Goal: Task Accomplishment & Management: Manage account settings

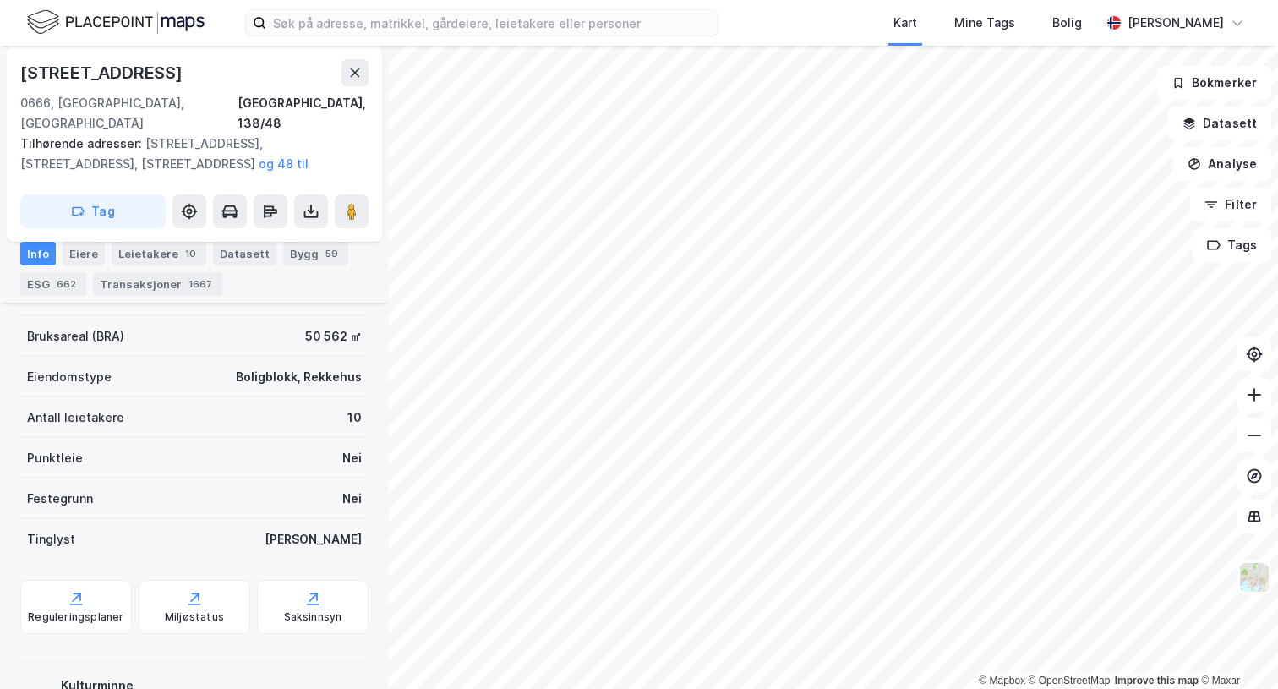
scroll to position [359, 0]
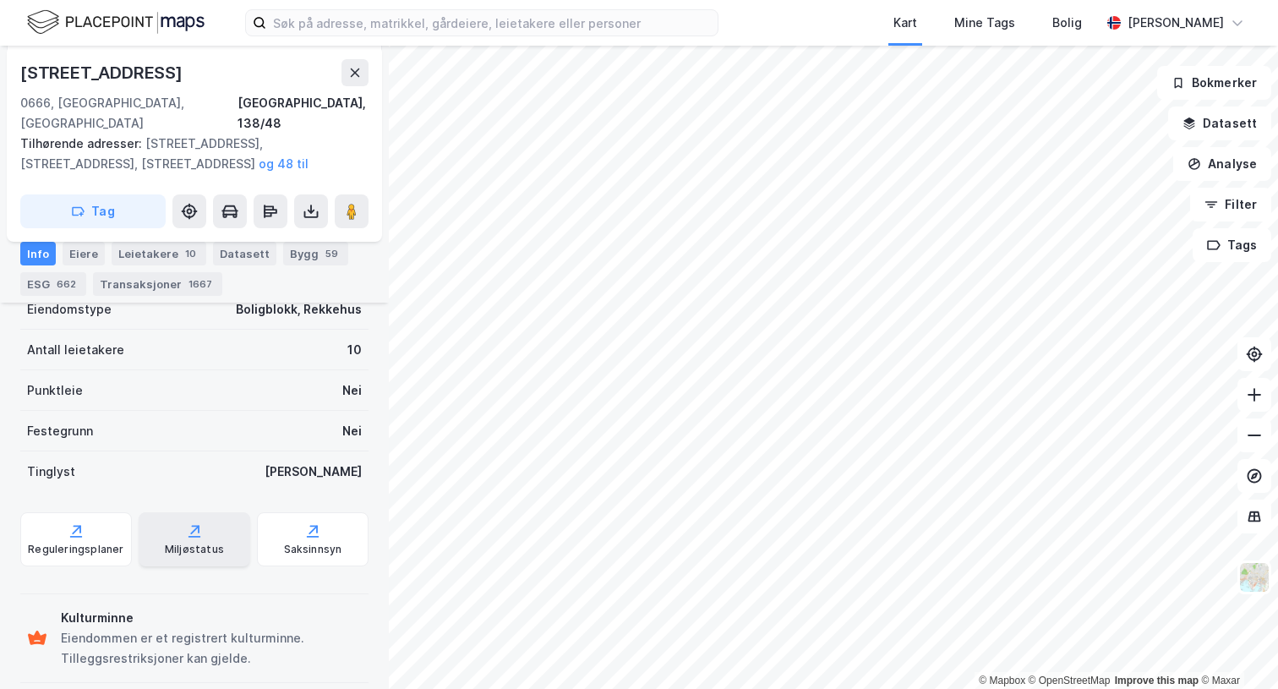
click at [203, 542] on div "Miljøstatus" at bounding box center [194, 549] width 59 height 14
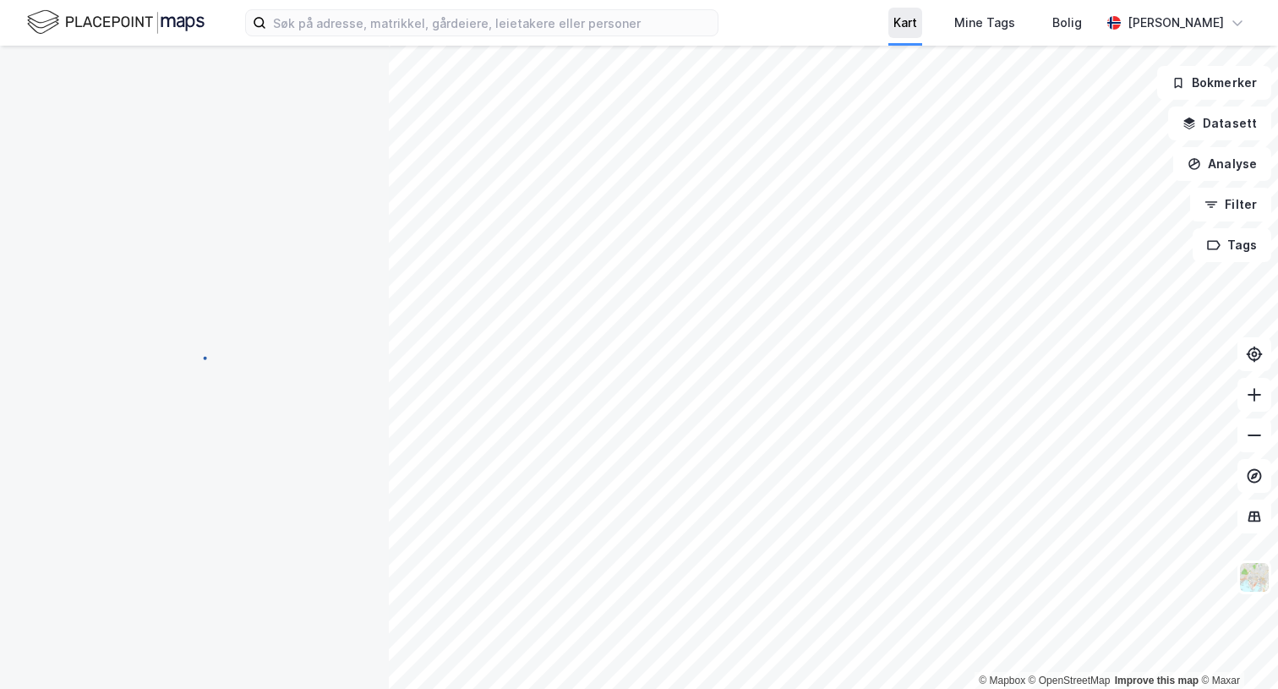
scroll to position [231, 0]
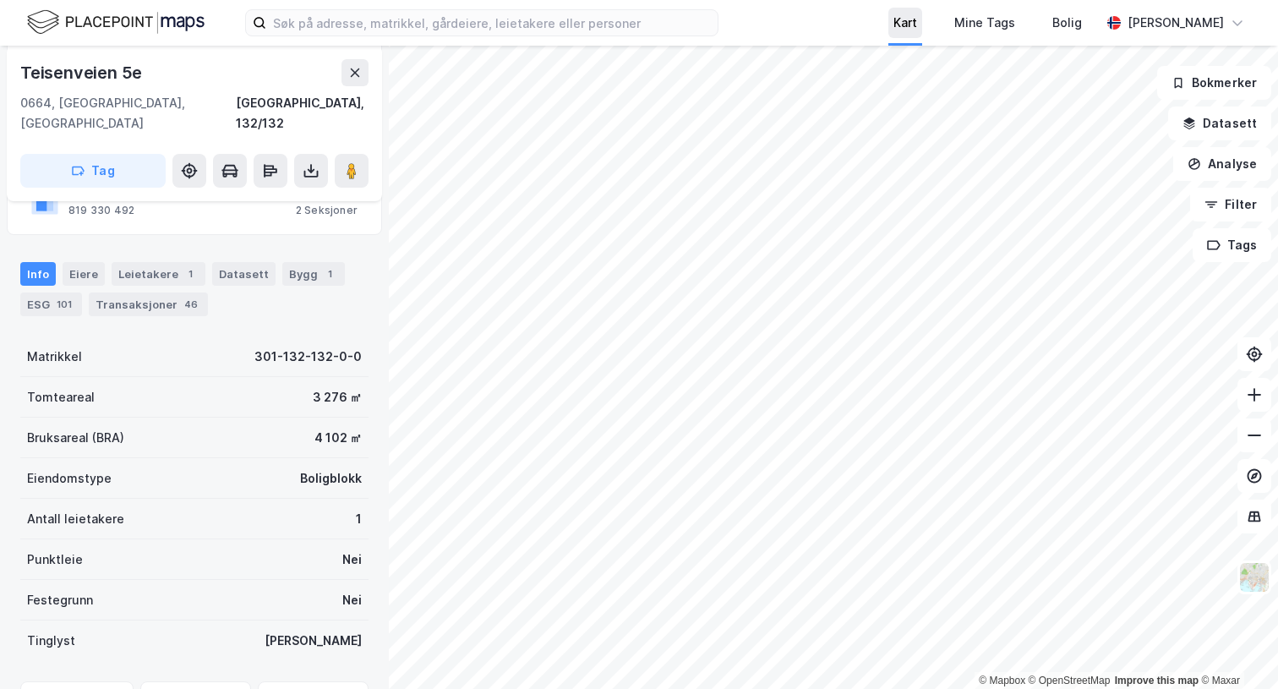
scroll to position [231, 0]
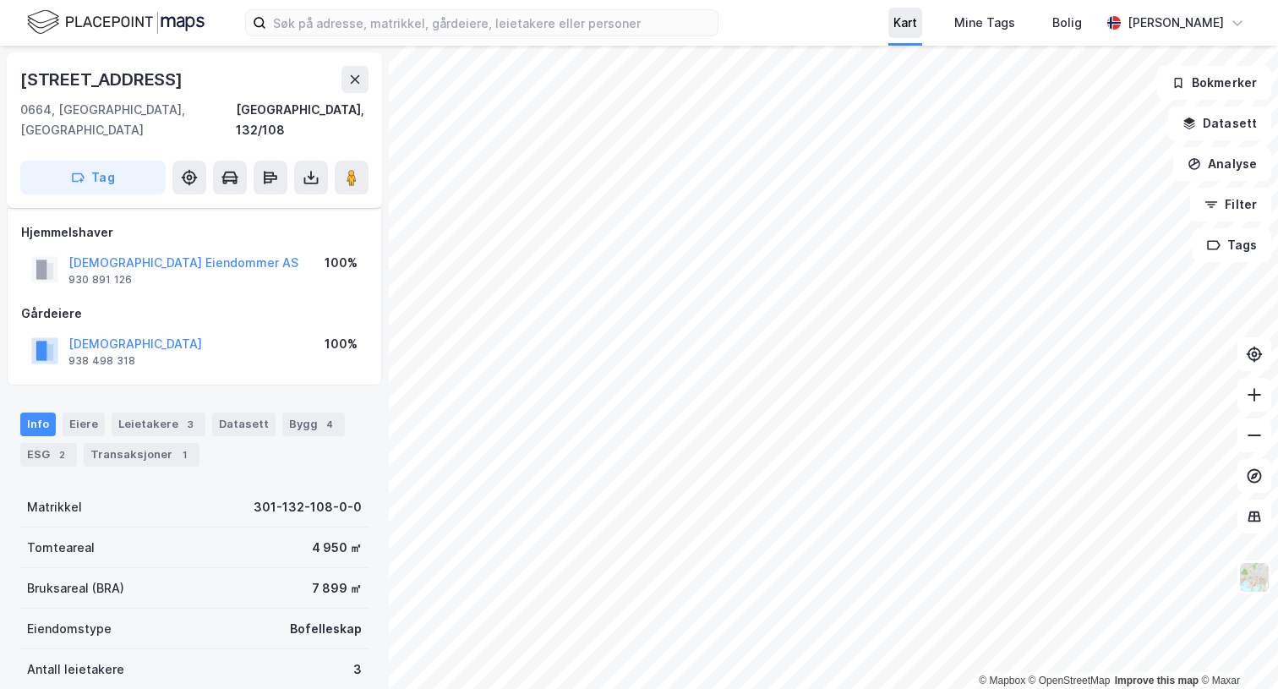
scroll to position [231, 0]
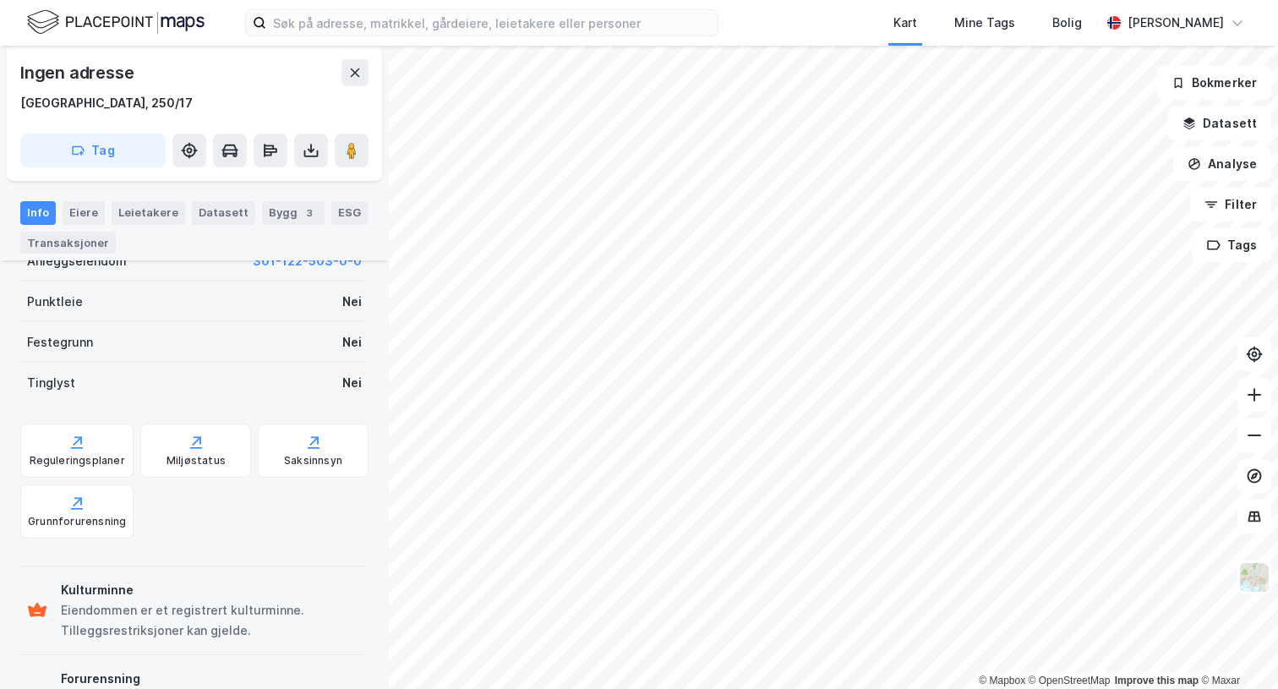
scroll to position [527, 0]
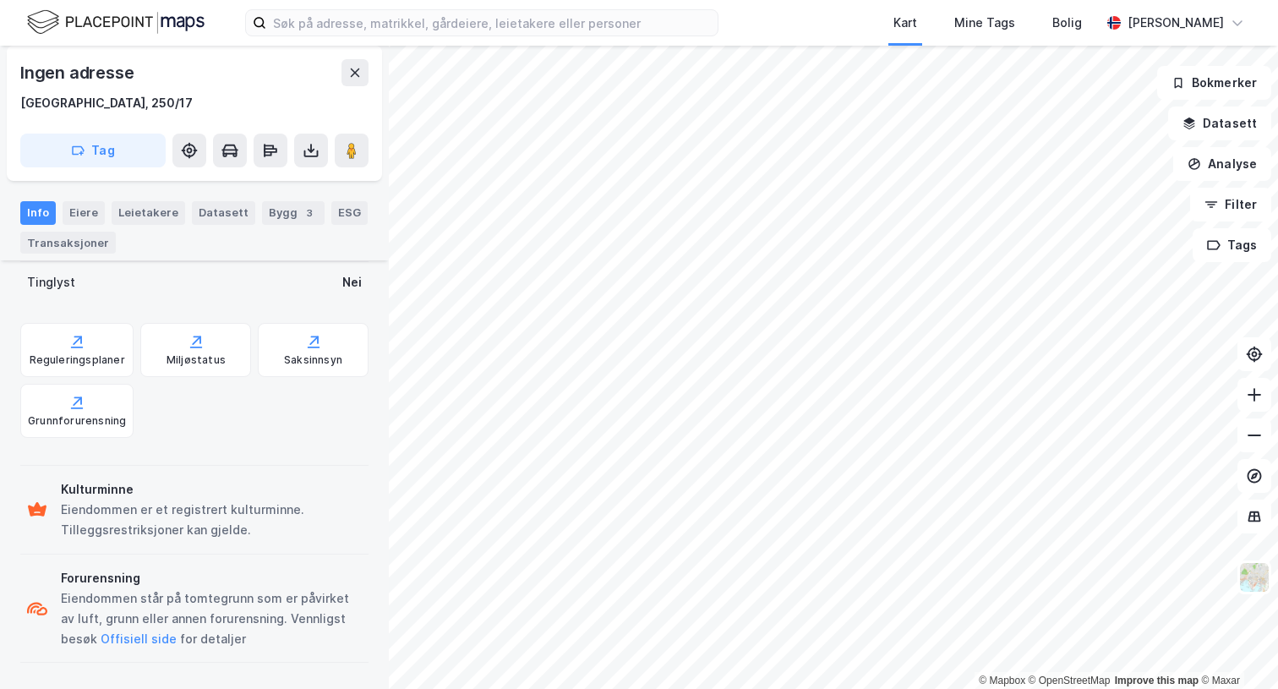
drag, startPoint x: 312, startPoint y: 607, endPoint x: 340, endPoint y: 607, distance: 27.9
click at [340, 607] on div "Eiendommen står på tomtegrunn som er påvirket av luft, grunn eller annen forure…" at bounding box center [211, 618] width 301 height 61
click at [177, 353] on div "Miljøstatus" at bounding box center [195, 360] width 59 height 14
click at [93, 356] on div "Reguleringsplaner" at bounding box center [77, 360] width 95 height 14
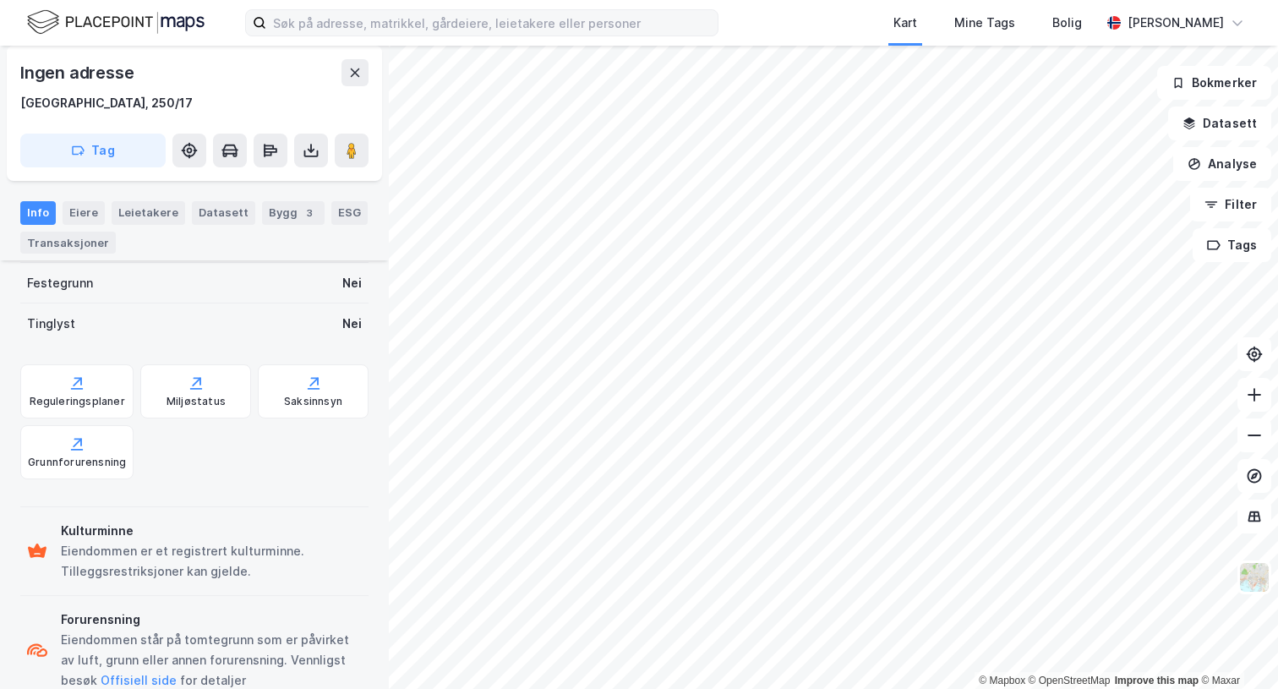
scroll to position [0, 0]
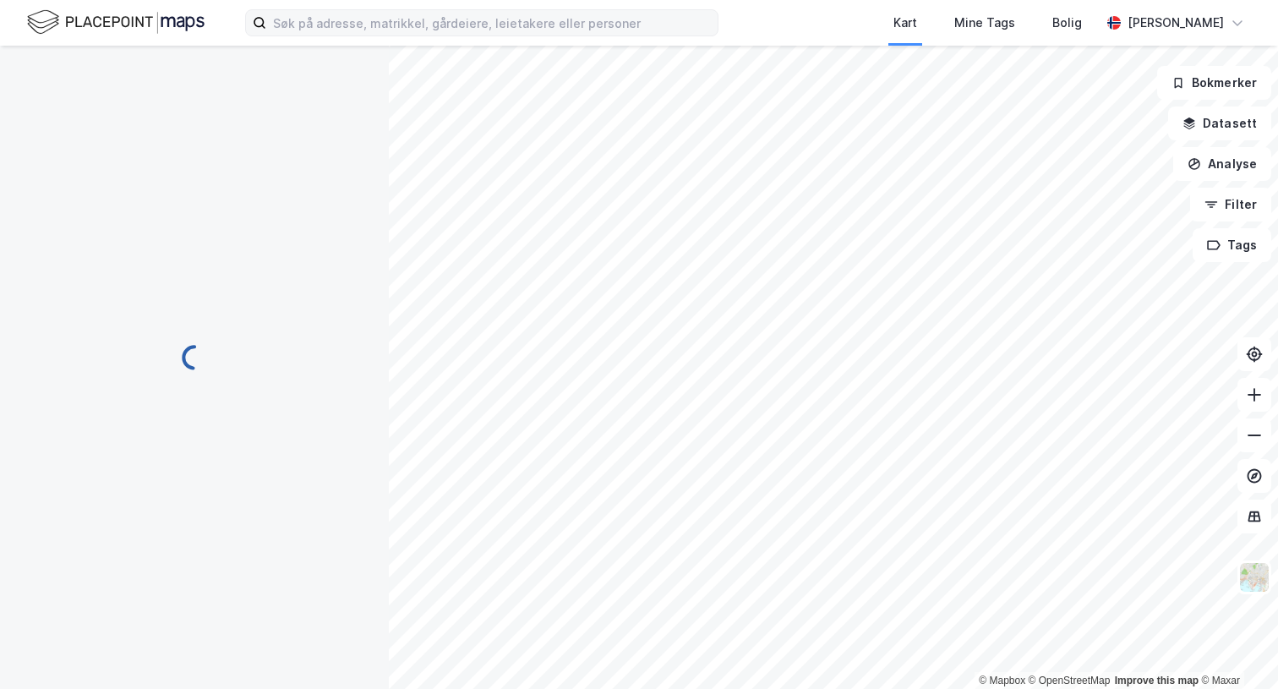
scroll to position [486, 0]
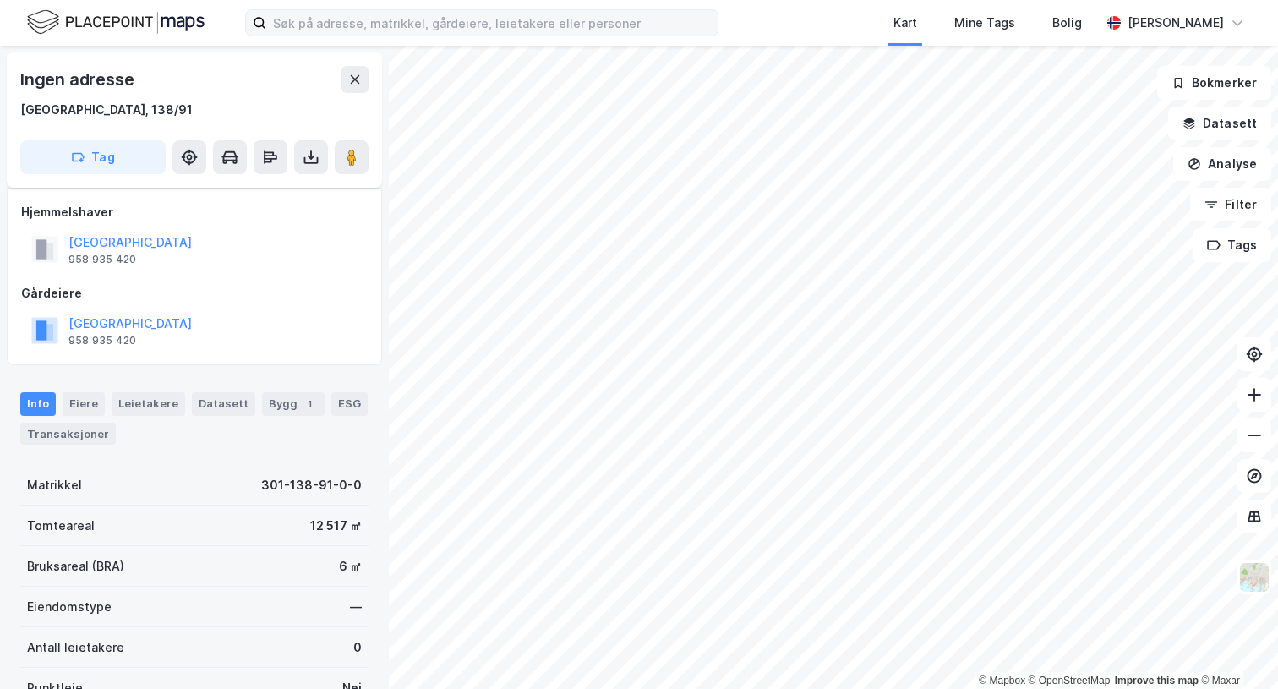
scroll to position [398, 0]
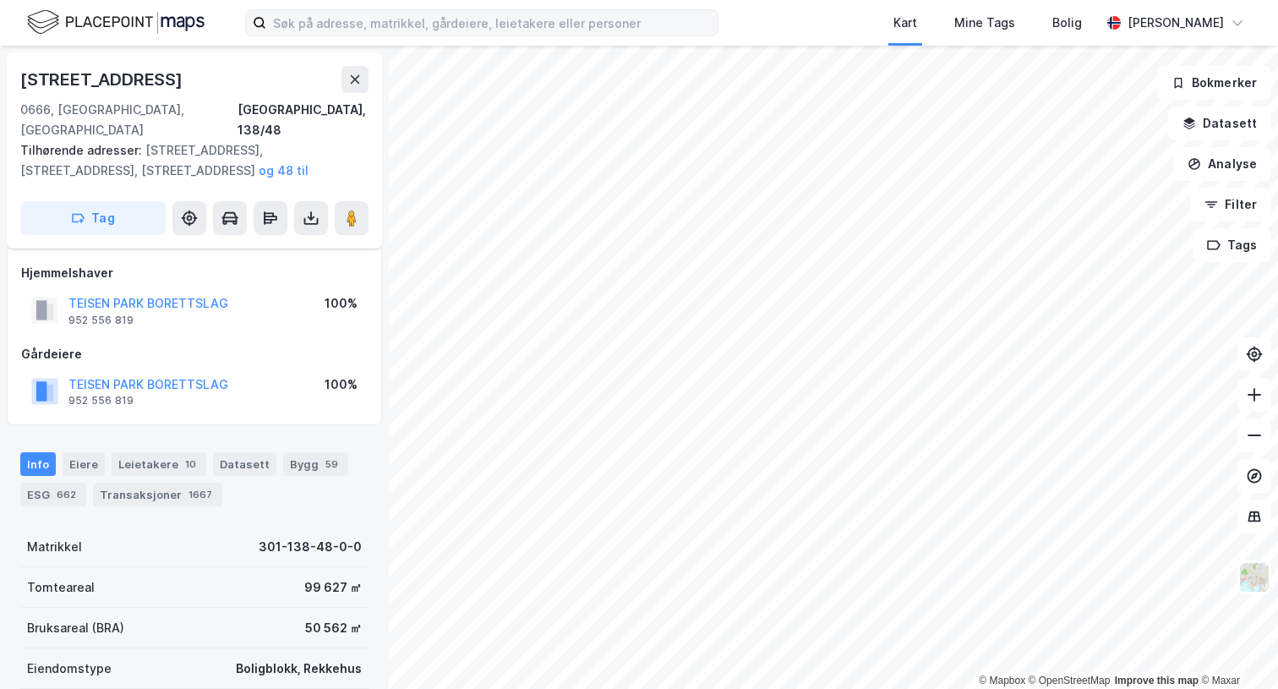
scroll to position [359, 0]
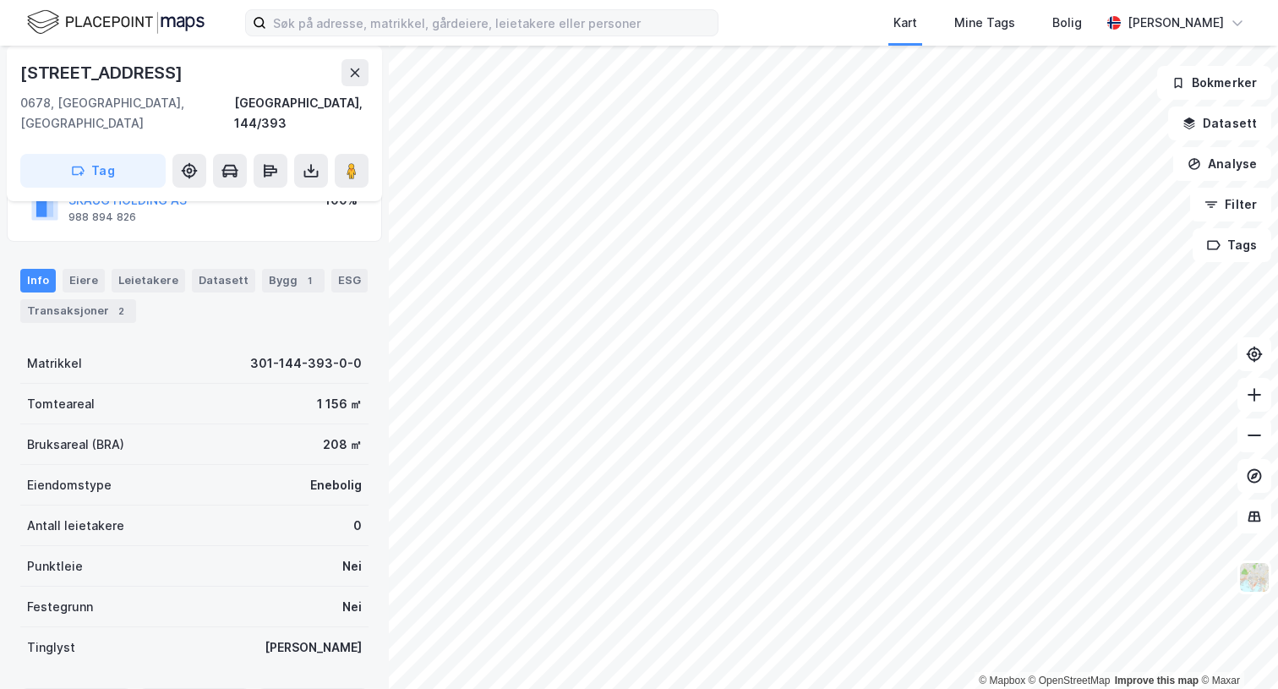
scroll to position [144, 0]
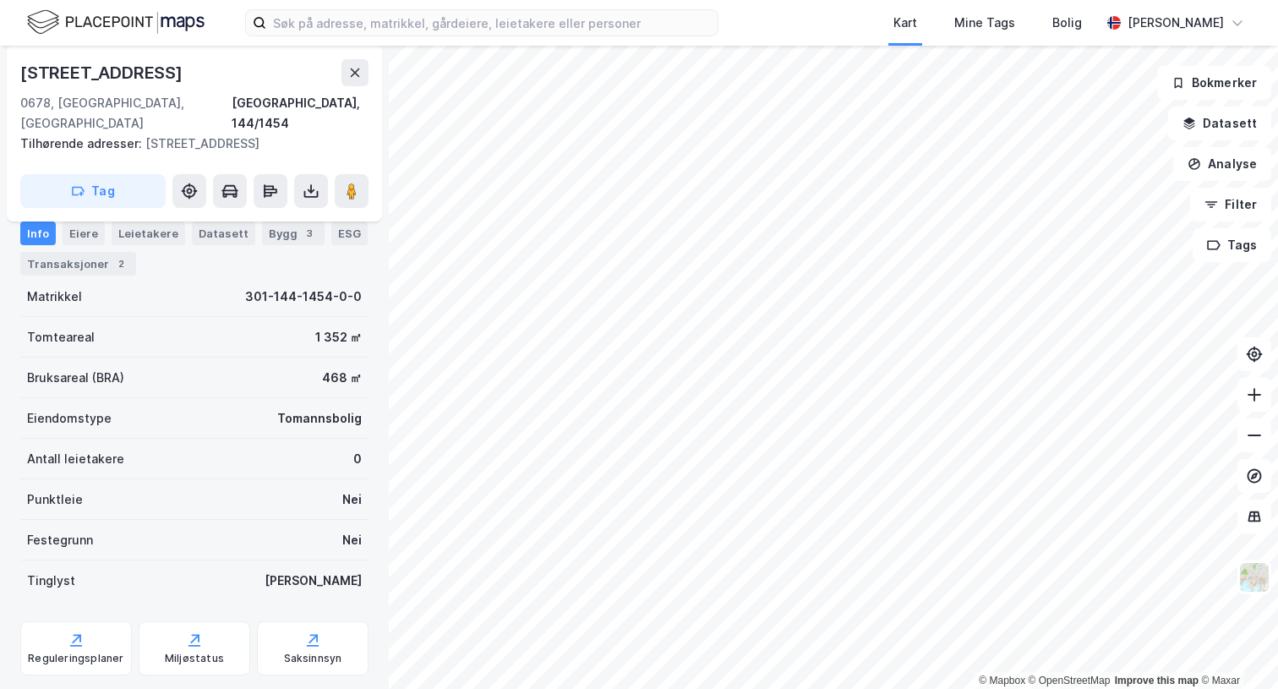
click at [315, 408] on div "Tomannsbolig" at bounding box center [319, 418] width 84 height 20
drag, startPoint x: 287, startPoint y: 401, endPoint x: 369, endPoint y: 402, distance: 82.0
click at [369, 402] on div "Gartnerveien 15b 0678, Oslo, Oslo Oslo, 144/1454 Tilhørende adresser: Gartnerve…" at bounding box center [194, 367] width 389 height 643
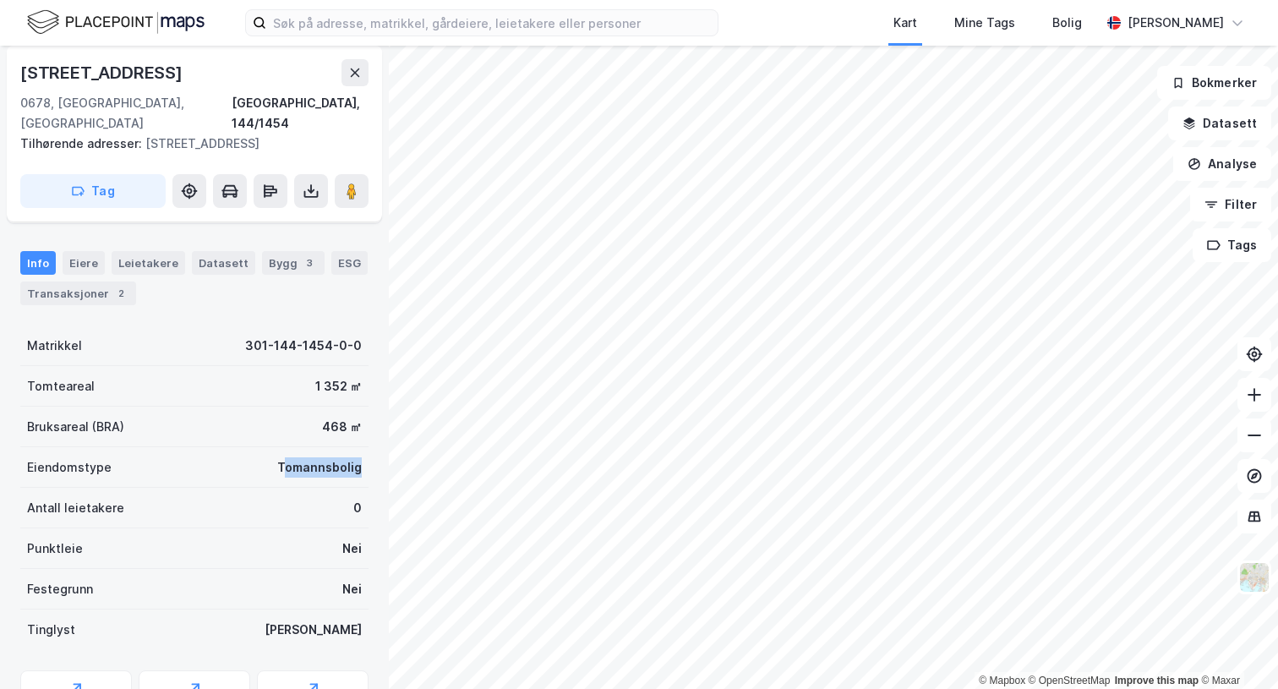
scroll to position [0, 0]
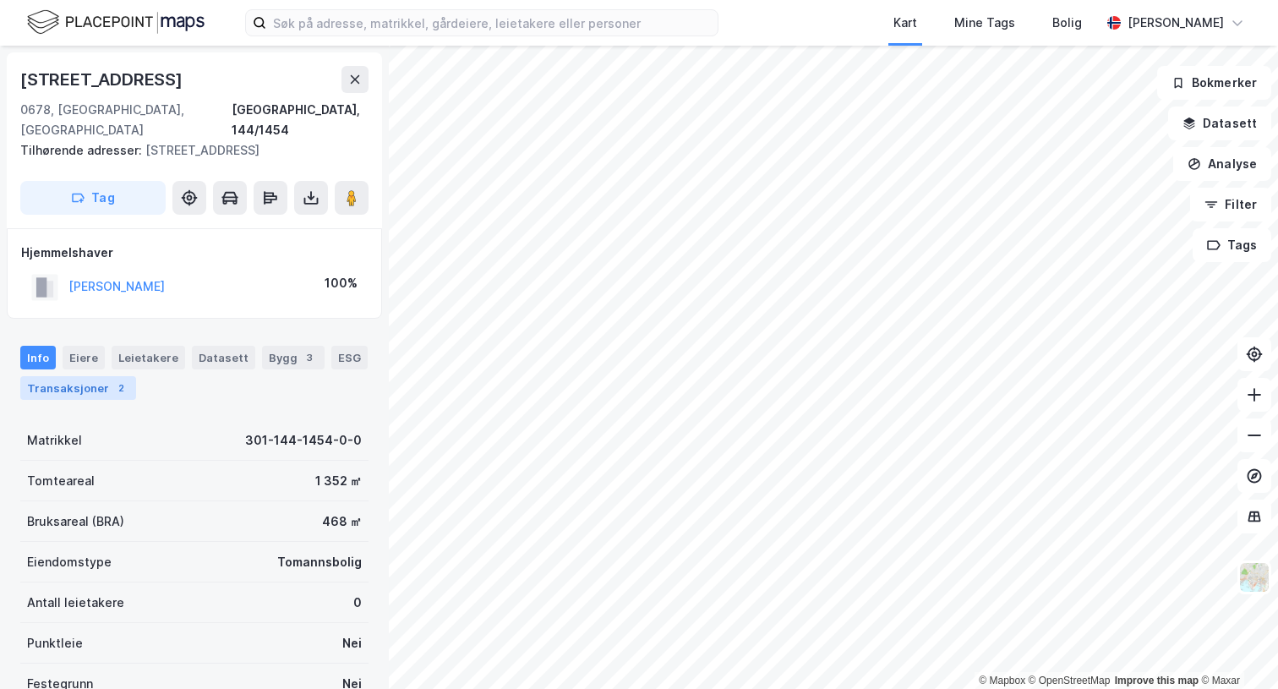
click at [112, 379] on div "2" at bounding box center [120, 387] width 17 height 17
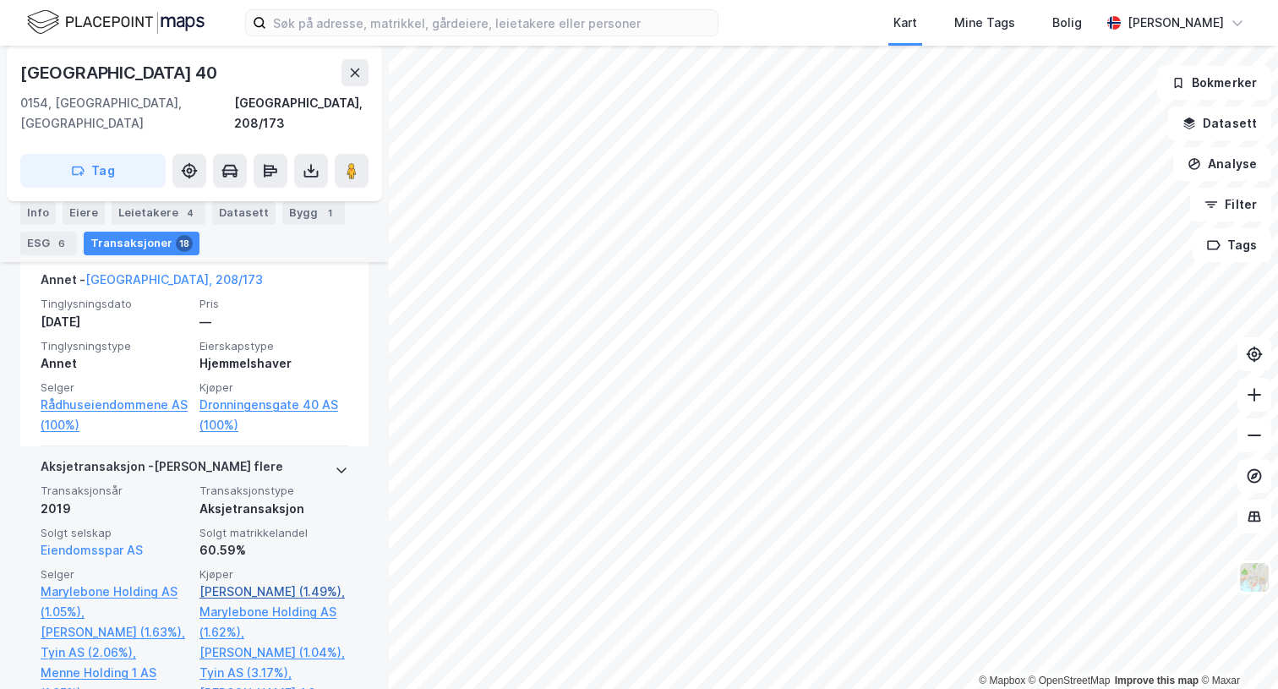
scroll to position [1344, 0]
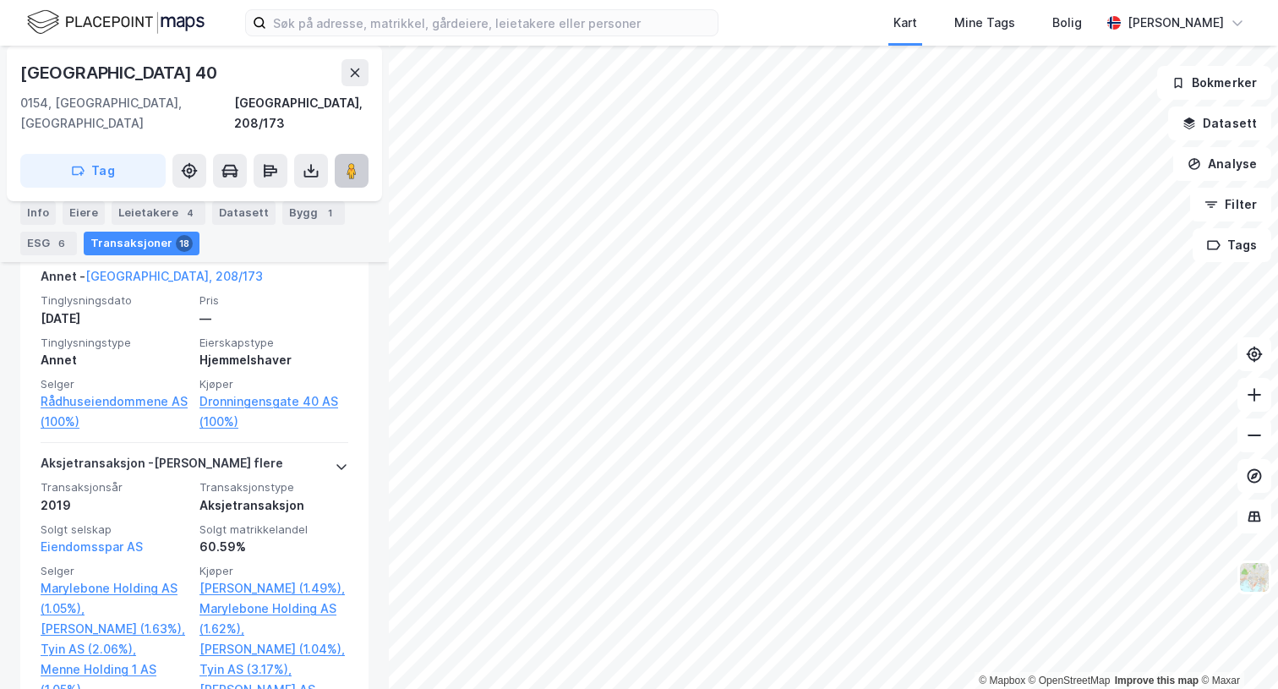
click at [344, 162] on icon at bounding box center [351, 170] width 17 height 17
click at [285, 154] on button at bounding box center [270, 171] width 34 height 34
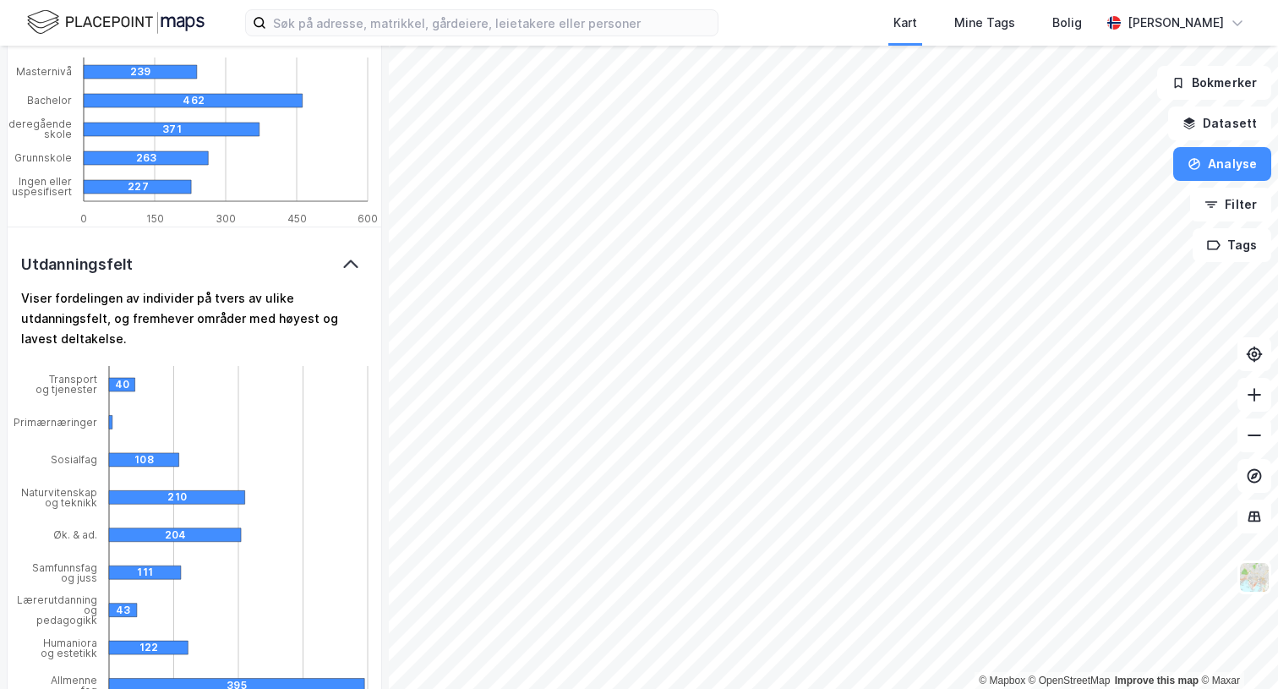
scroll to position [3375, 0]
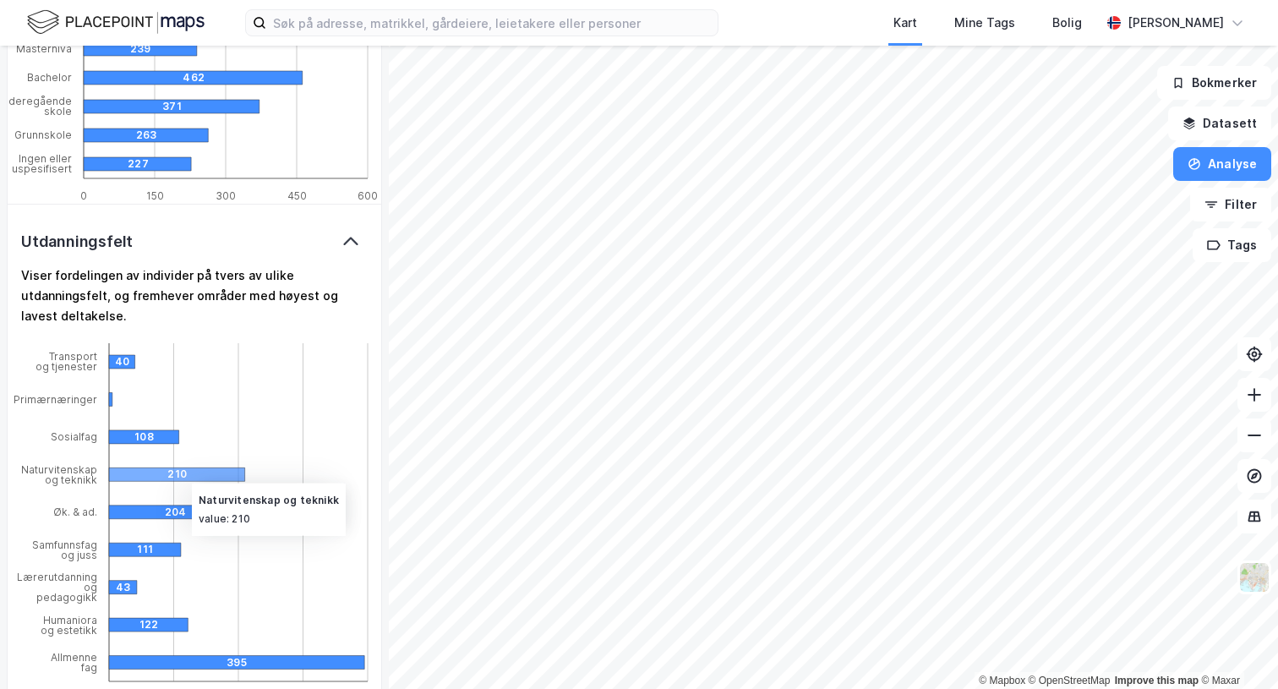
click at [183, 467] on div "210" at bounding box center [235, 474] width 136 height 14
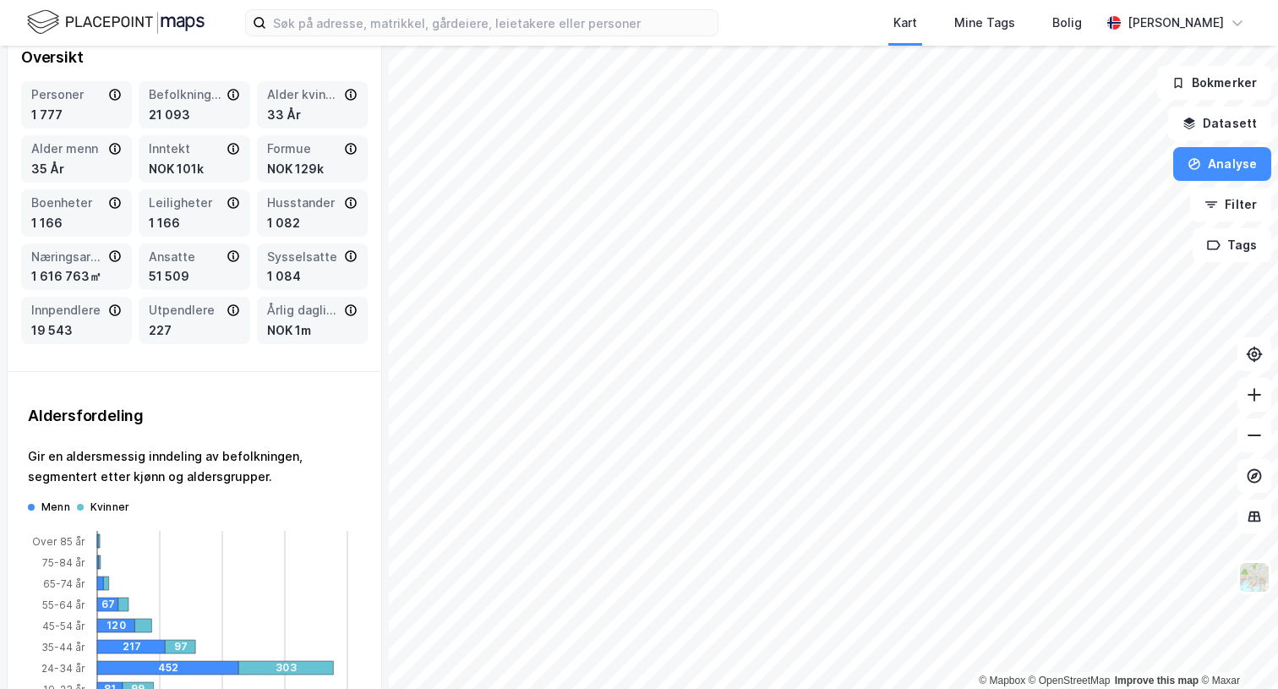
scroll to position [0, 0]
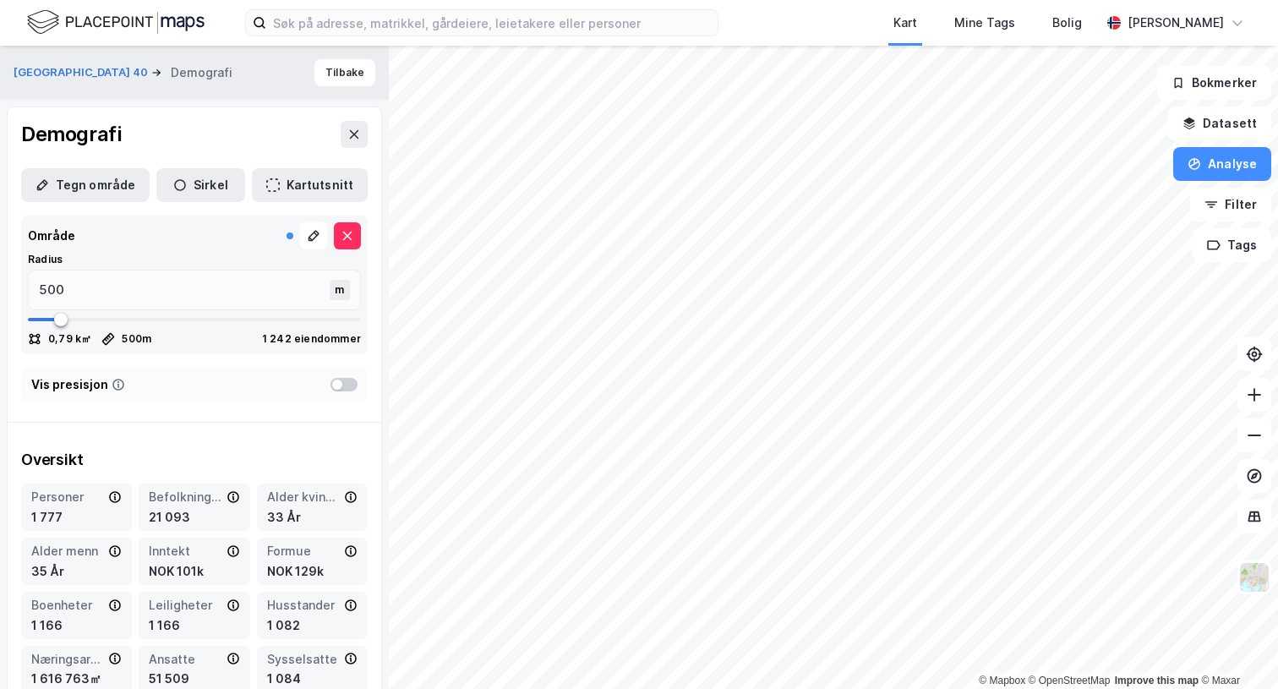
type input "547"
type input "559"
type input "585"
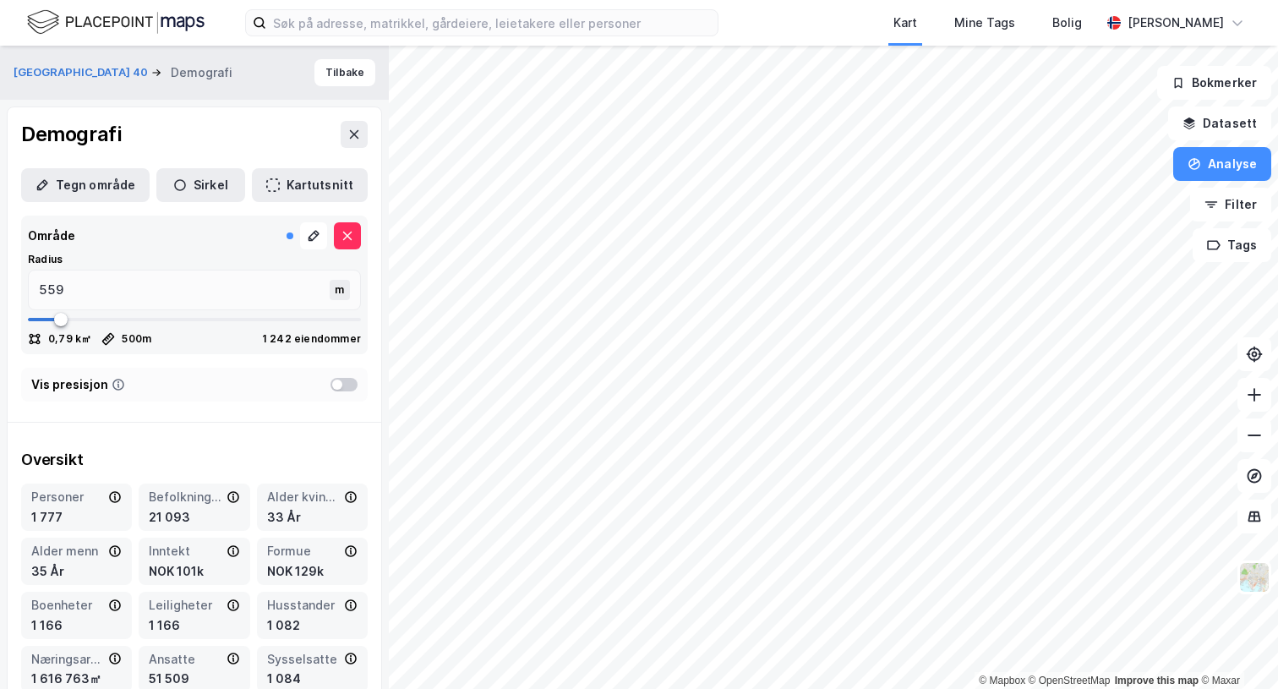
type input "585"
type input "623"
type input "673"
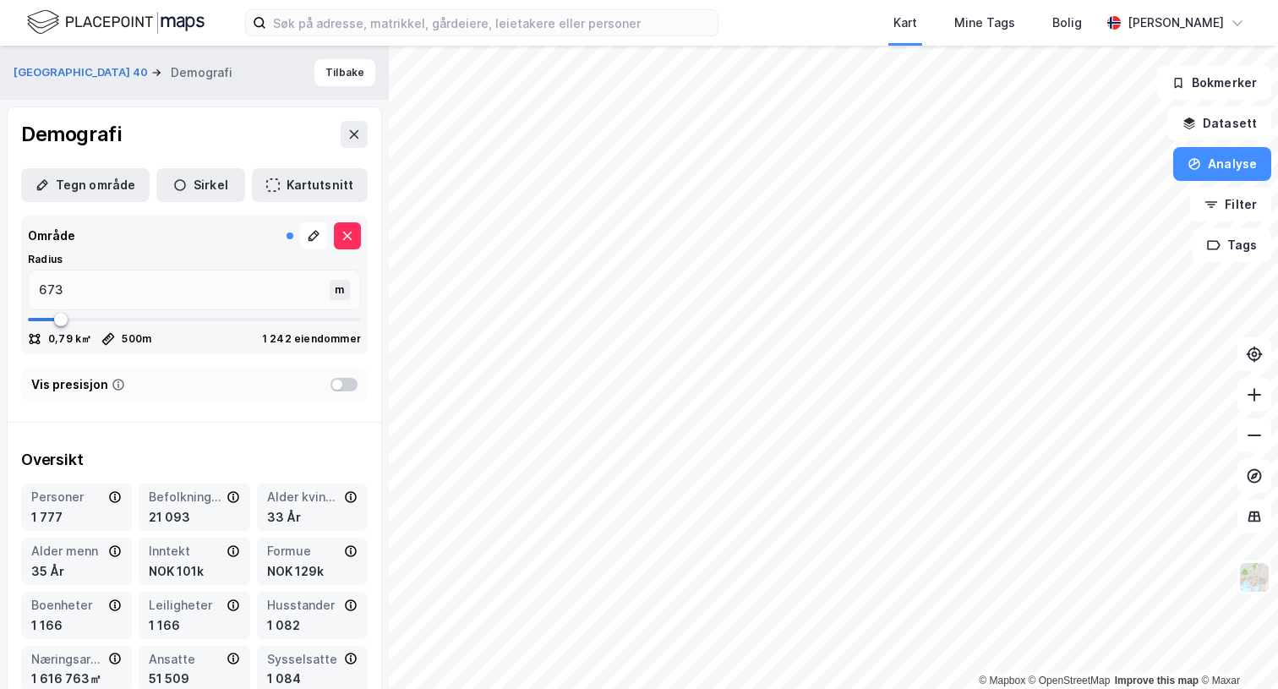
type input "813"
type input "915"
type input "1003"
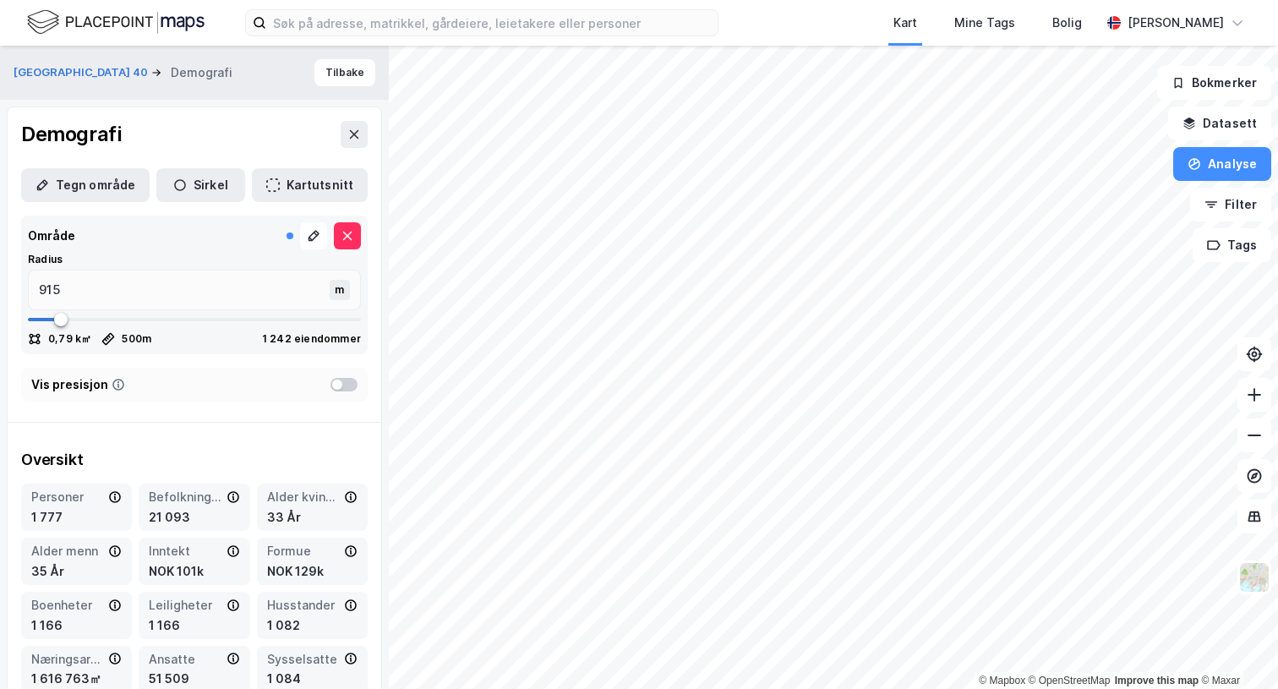
type input "1003"
type input "1092"
type input "1194"
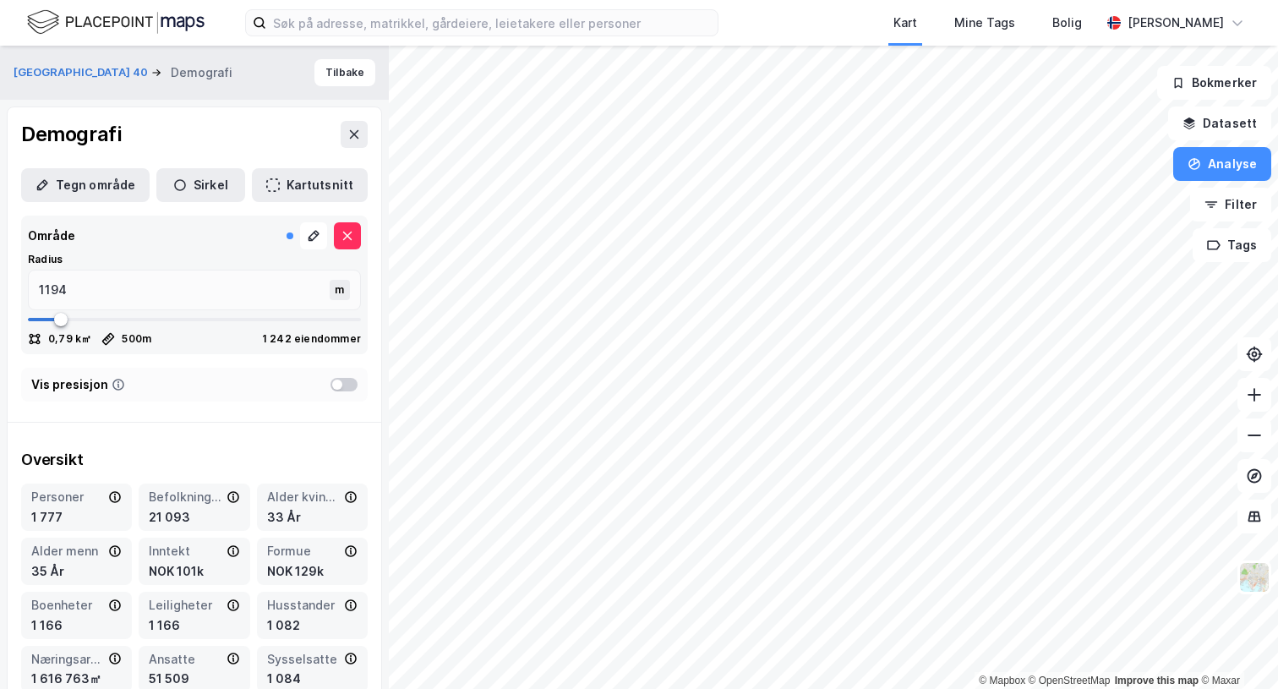
type input "1308"
type input "1397"
type input "1473"
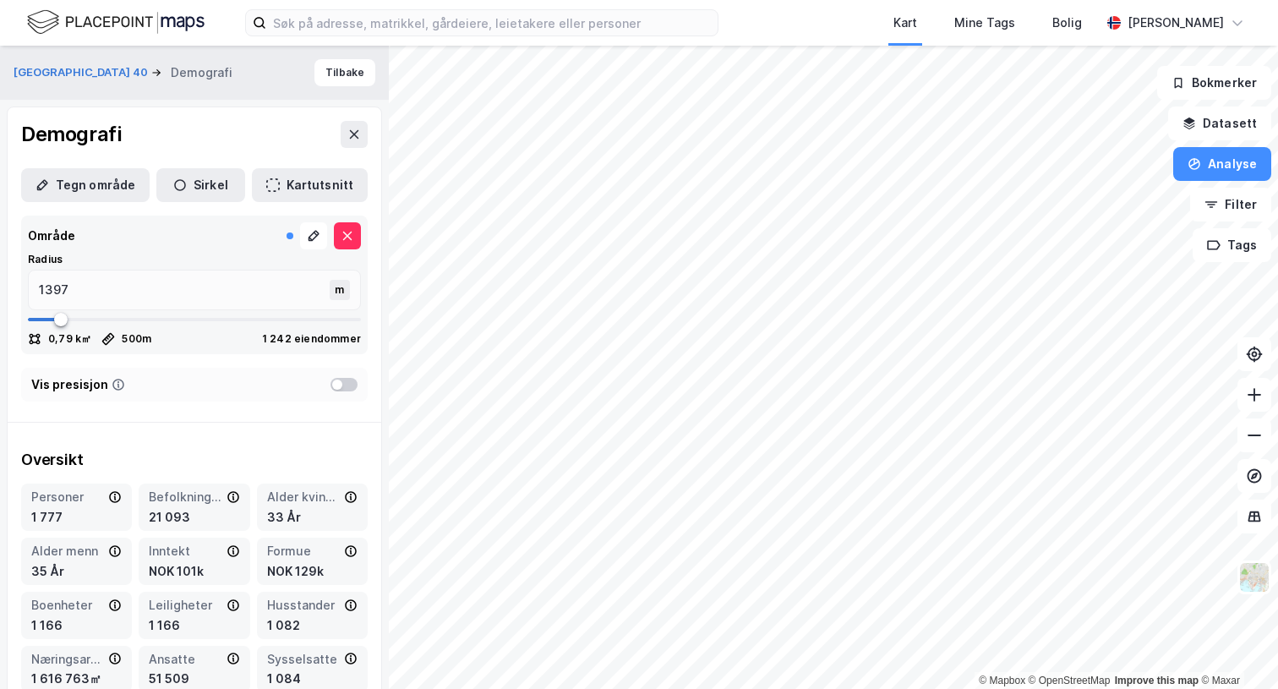
type input "1473"
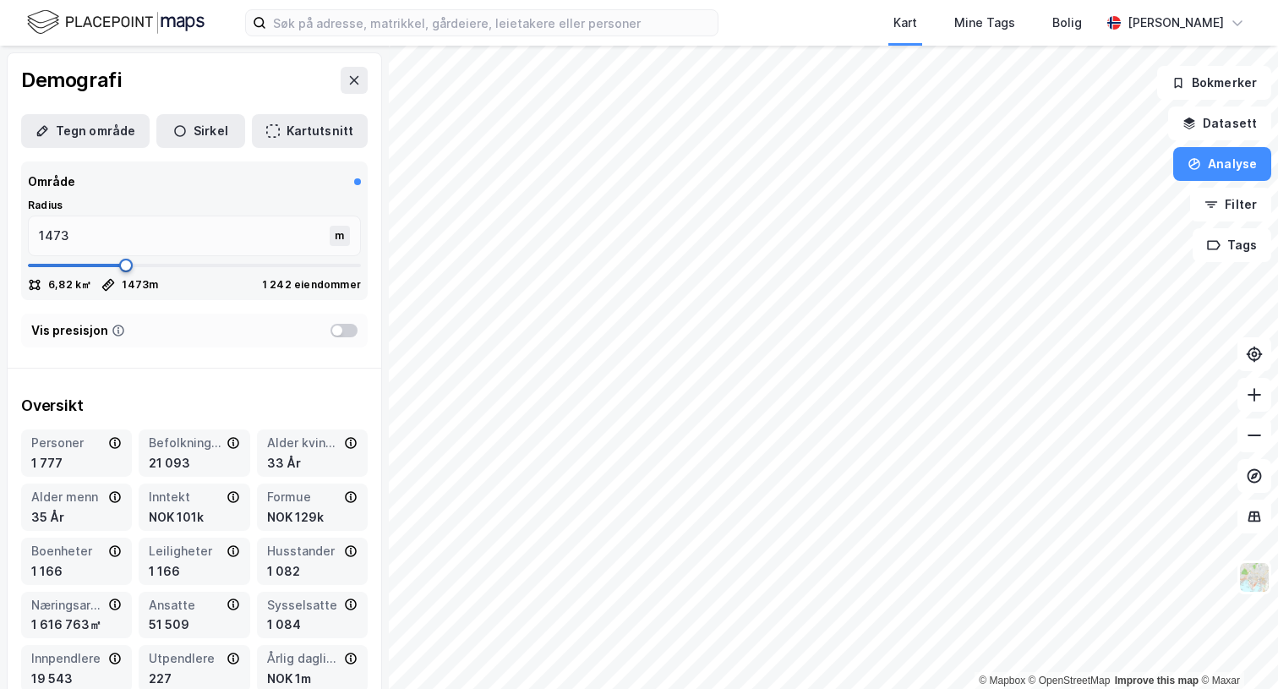
type input "1549"
type input "1587"
type input "1625"
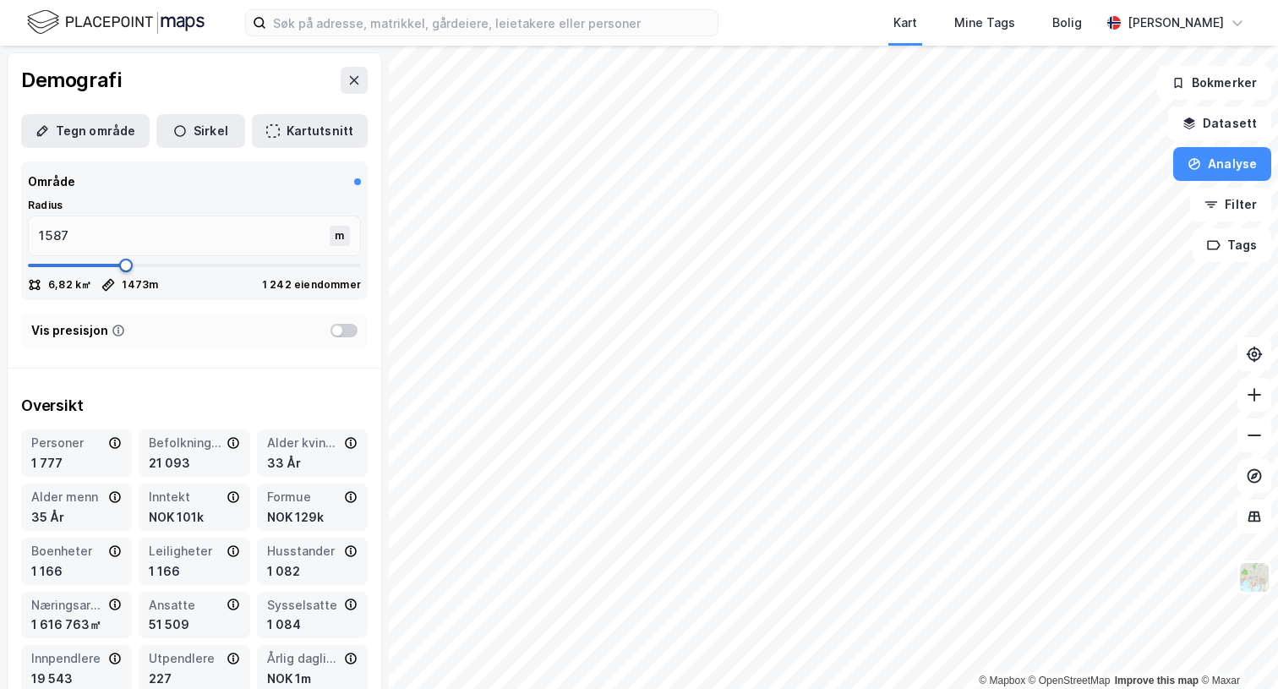
type input "1625"
type input "1650"
type input "1663"
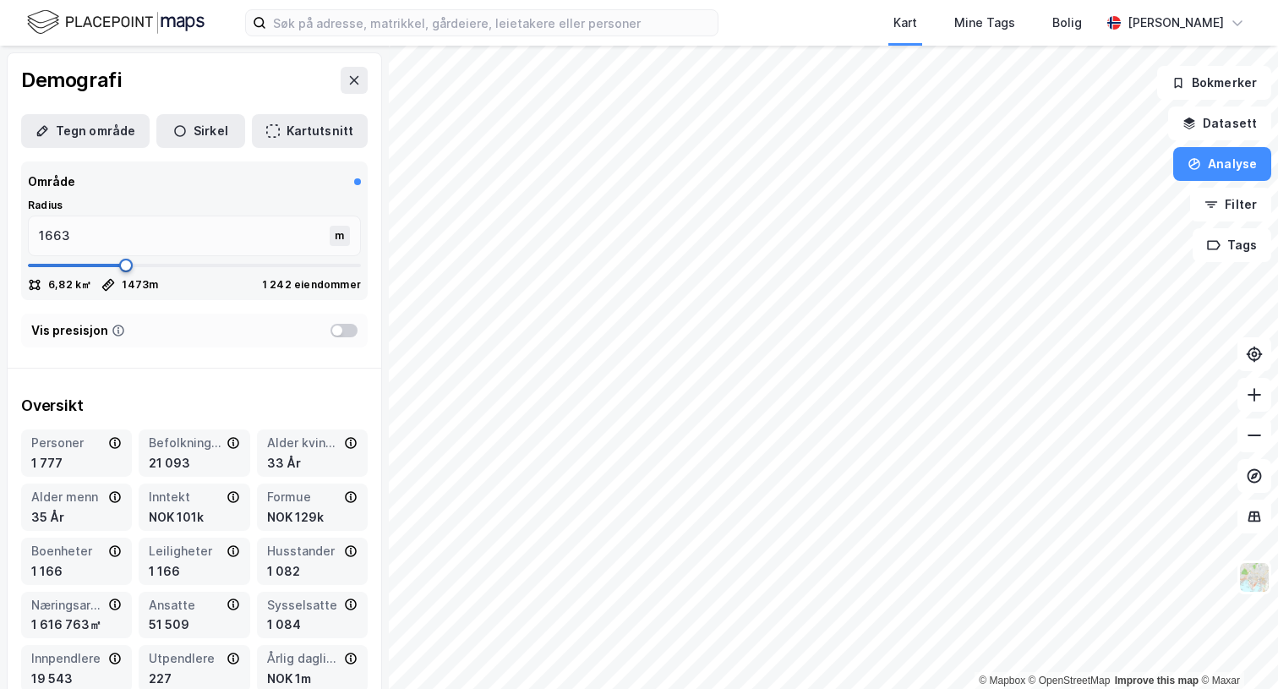
type input "1676"
type input "1688"
type input "1701"
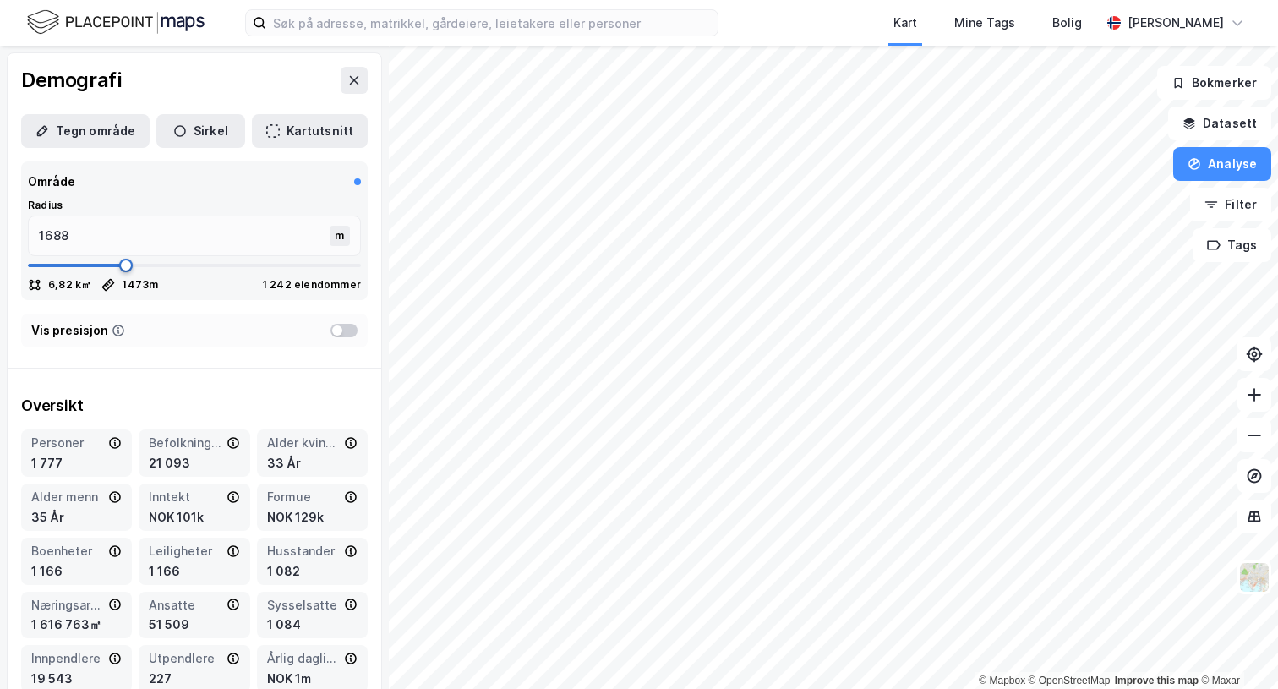
type input "1701"
drag, startPoint x: 64, startPoint y: 317, endPoint x: 141, endPoint y: 313, distance: 77.0
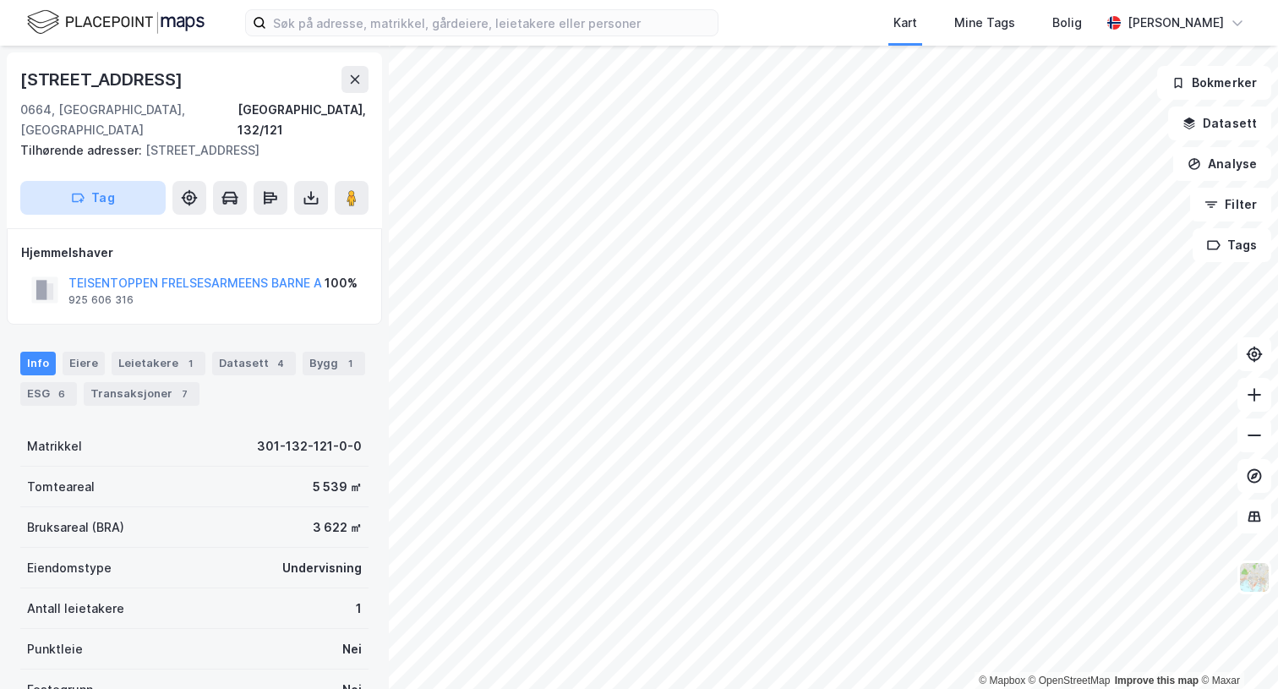
click at [103, 183] on button "Tag" at bounding box center [92, 198] width 145 height 34
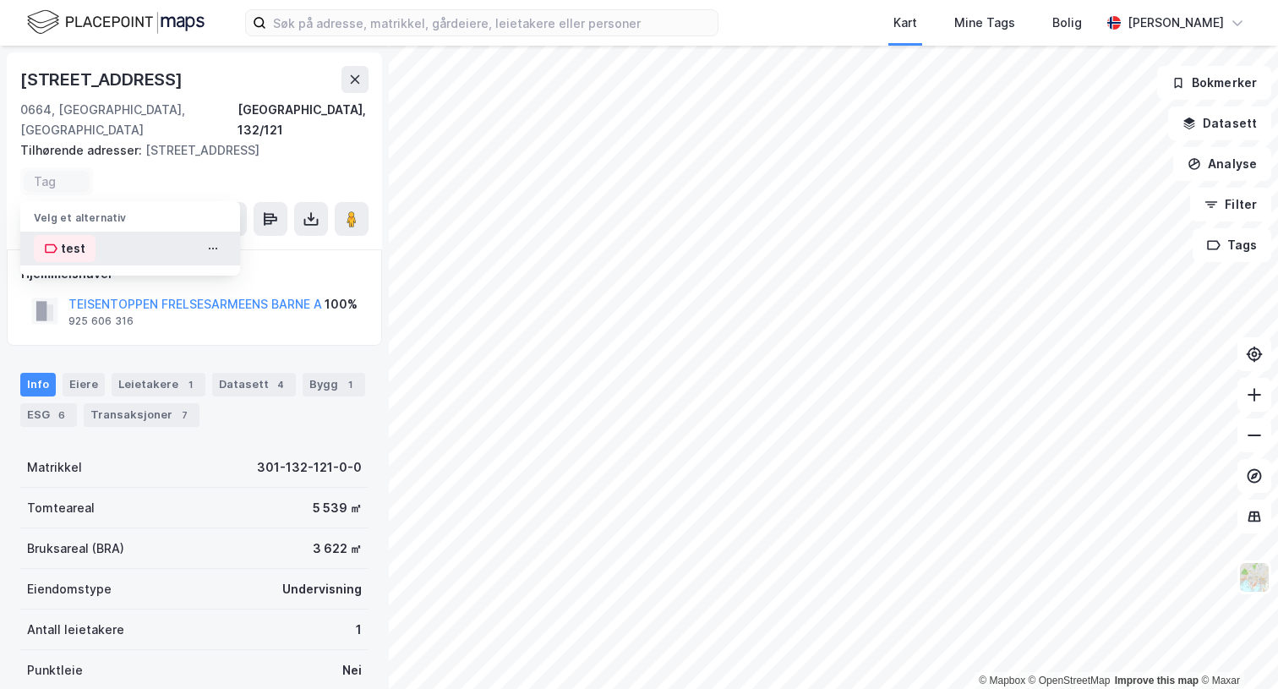
click at [70, 238] on div "test" at bounding box center [73, 248] width 25 height 20
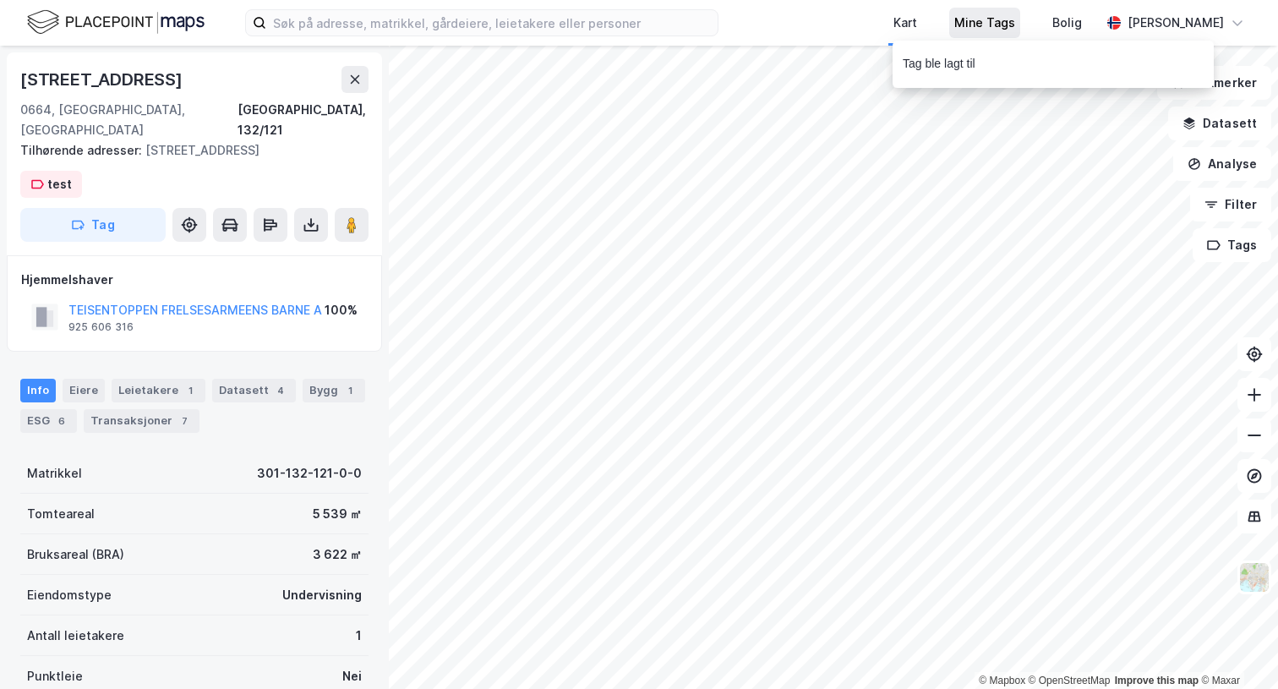
click at [995, 21] on div "Mine Tags" at bounding box center [984, 23] width 61 height 20
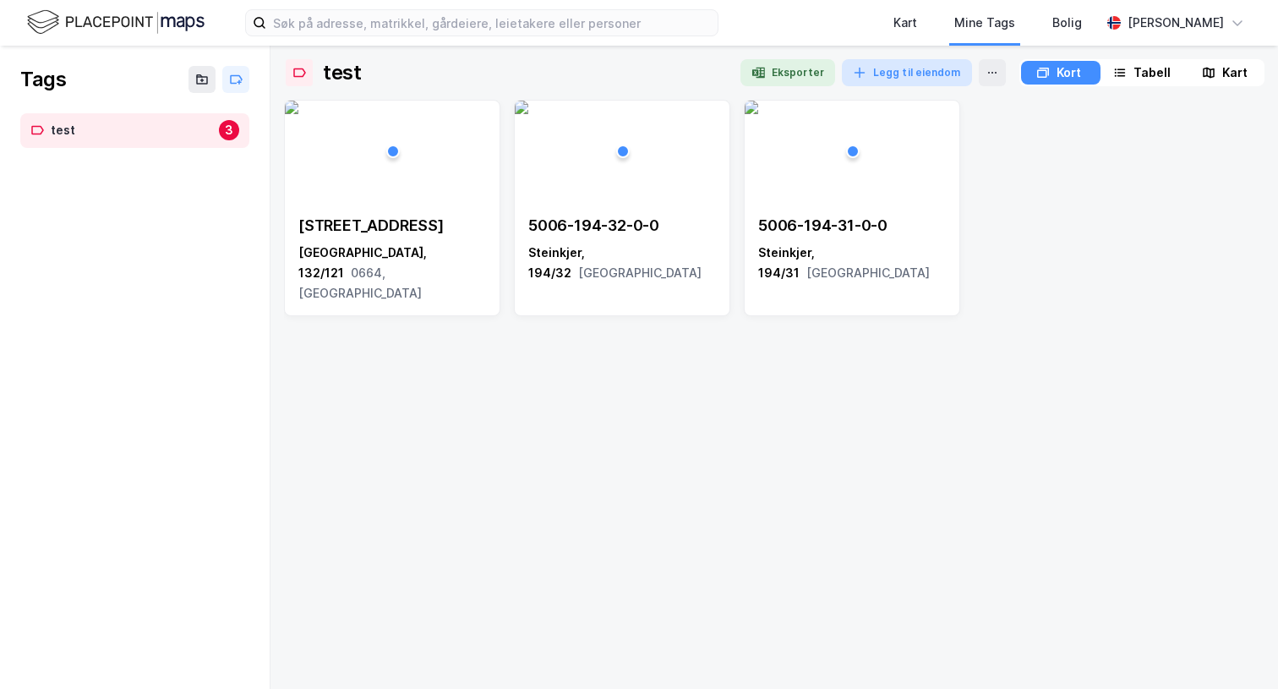
click at [908, 67] on button "Legg til eiendom" at bounding box center [907, 72] width 130 height 27
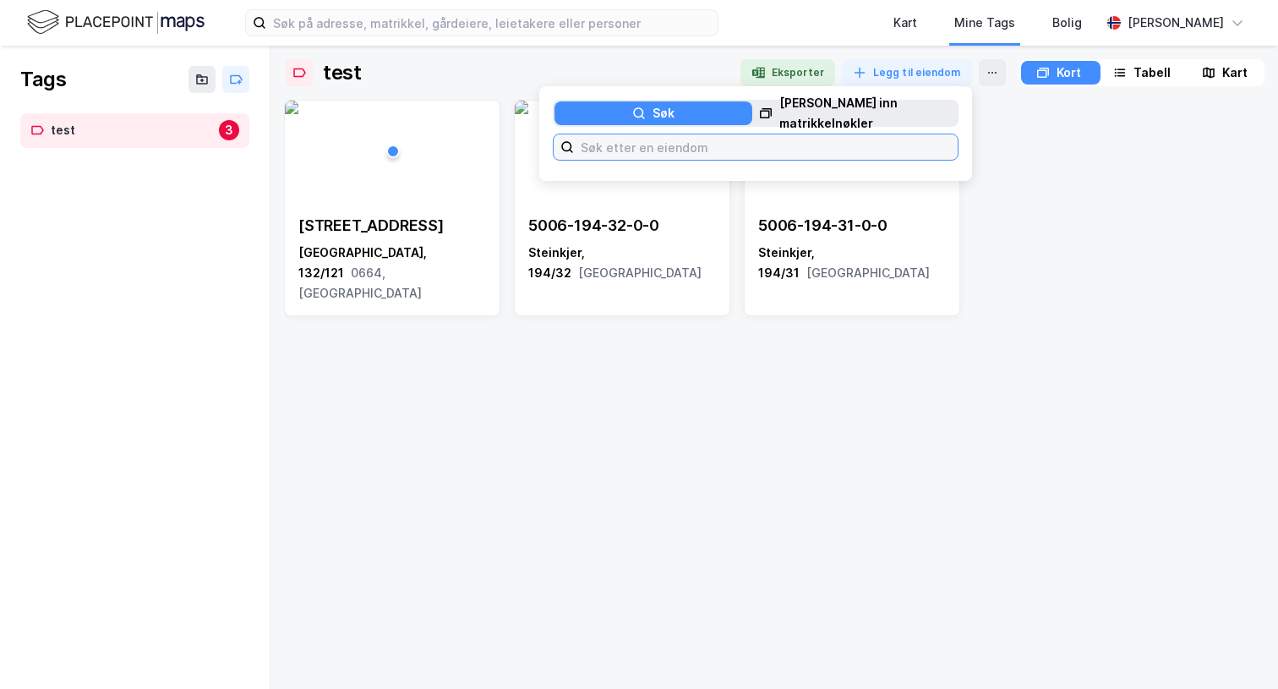
click at [691, 149] on input at bounding box center [766, 146] width 384 height 25
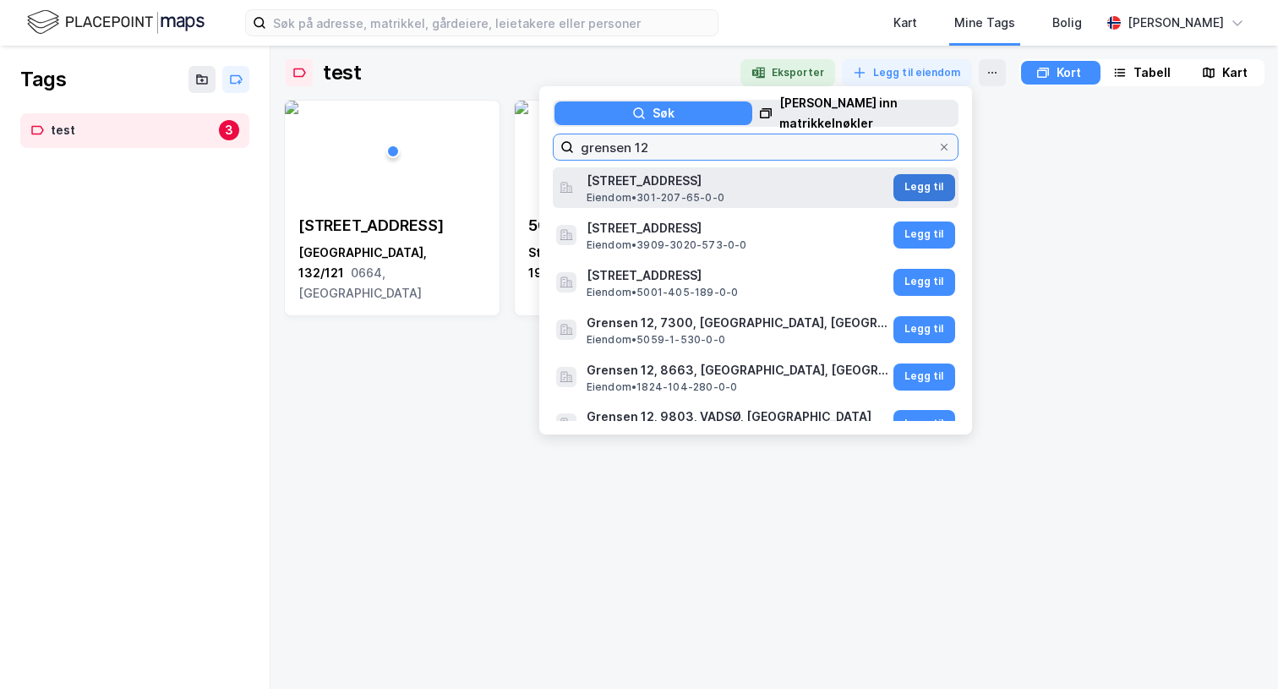
type input "grensen 12"
click at [923, 186] on button "Legg til" at bounding box center [924, 187] width 62 height 27
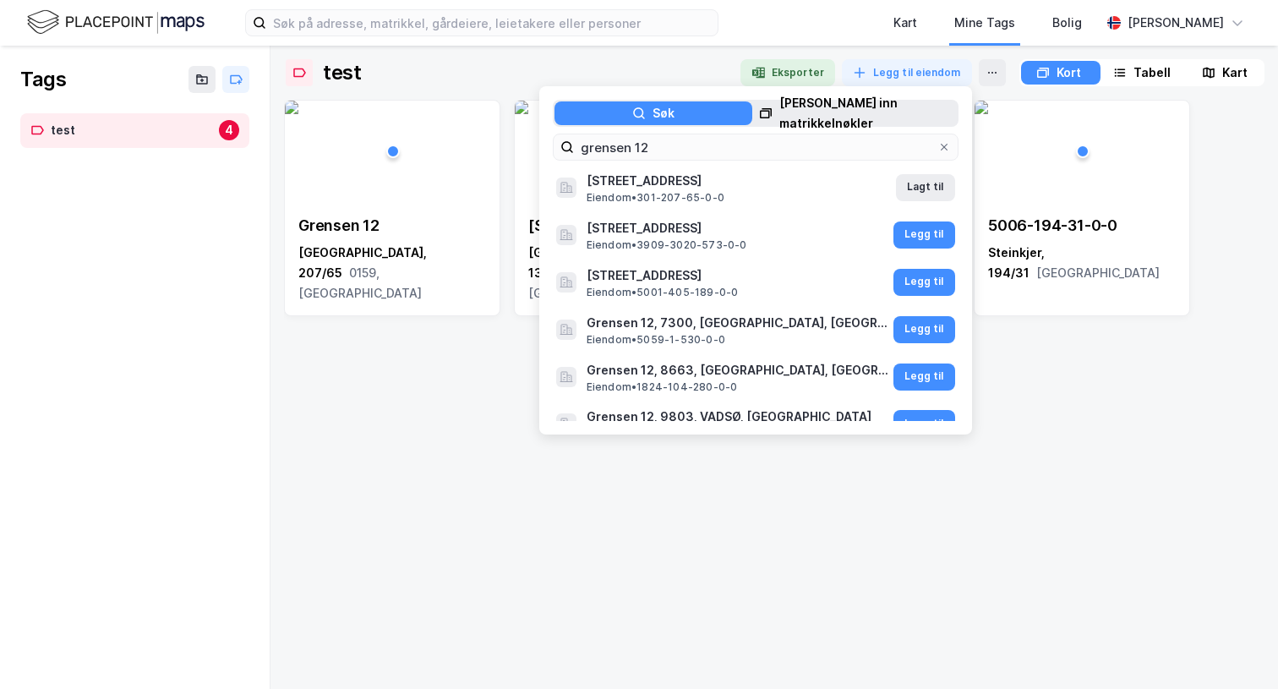
click at [1079, 493] on div "Grensen 12 Oslo, 207/65 0159, Oslo Teisenveien 5a Oslo, 132/121 0664, Oslo 5006…" at bounding box center [774, 387] width 980 height 575
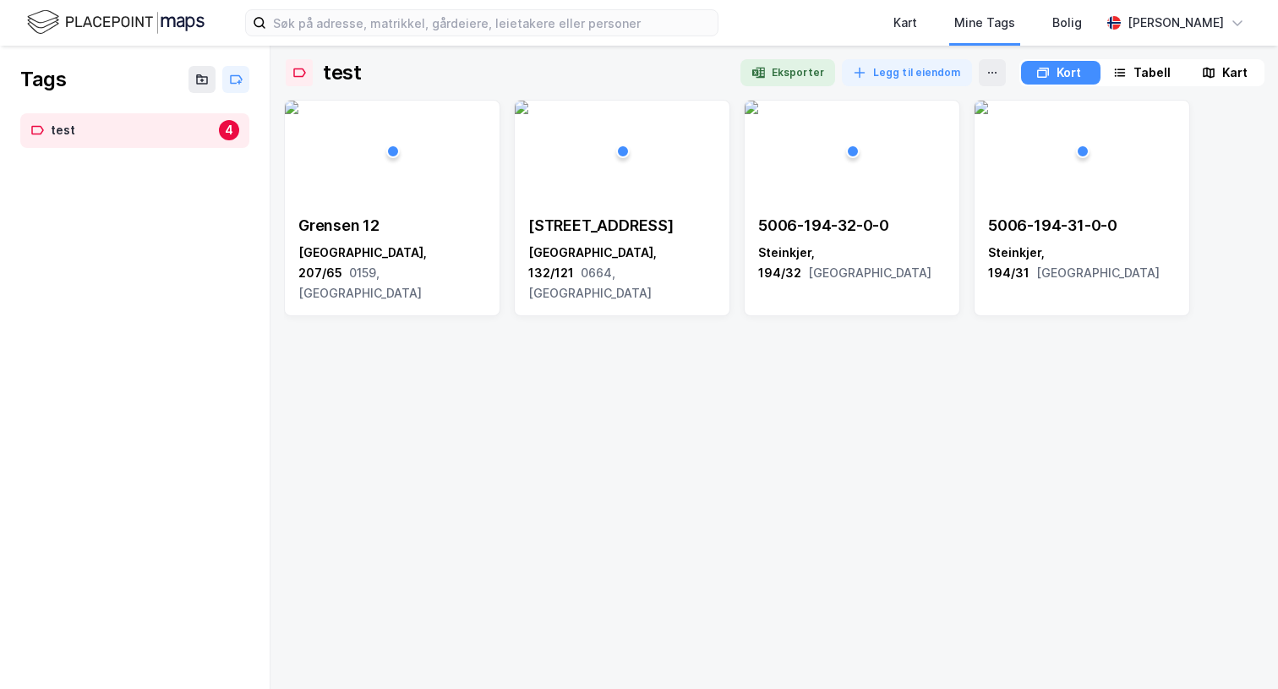
click at [1060, 71] on div "Kort" at bounding box center [1068, 73] width 25 height 20
click at [1121, 70] on icon at bounding box center [1120, 73] width 14 height 14
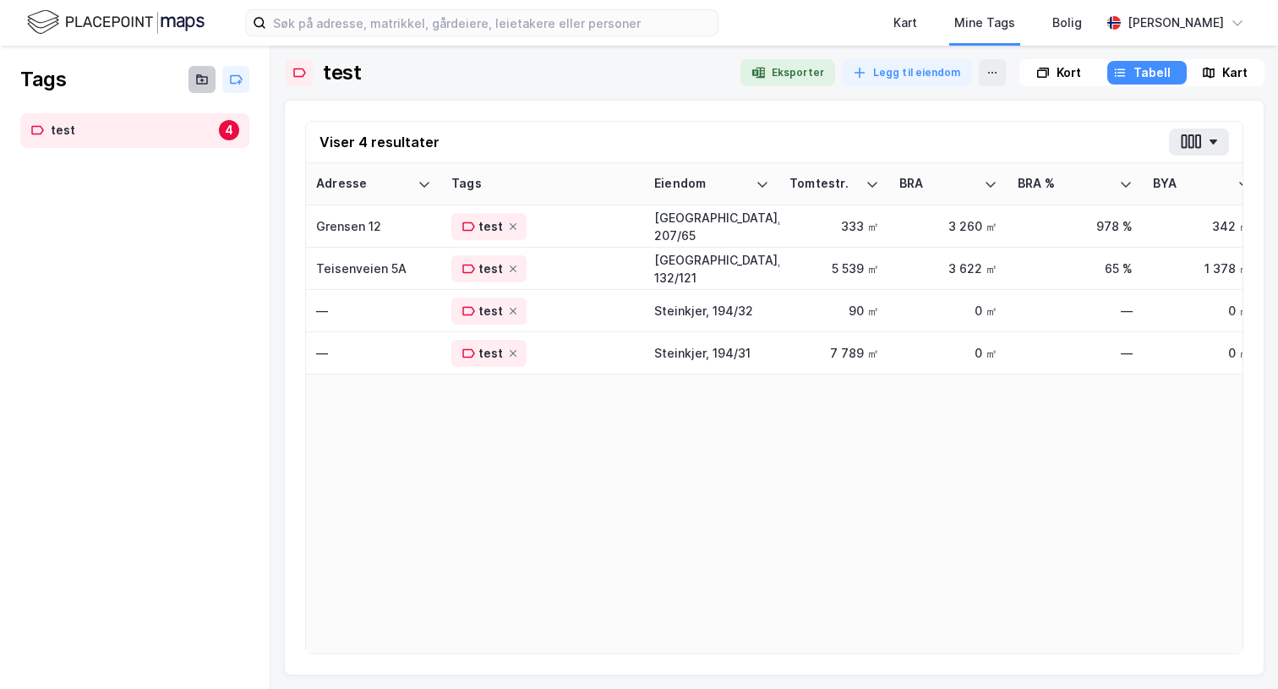
click at [202, 73] on icon at bounding box center [202, 80] width 14 height 14
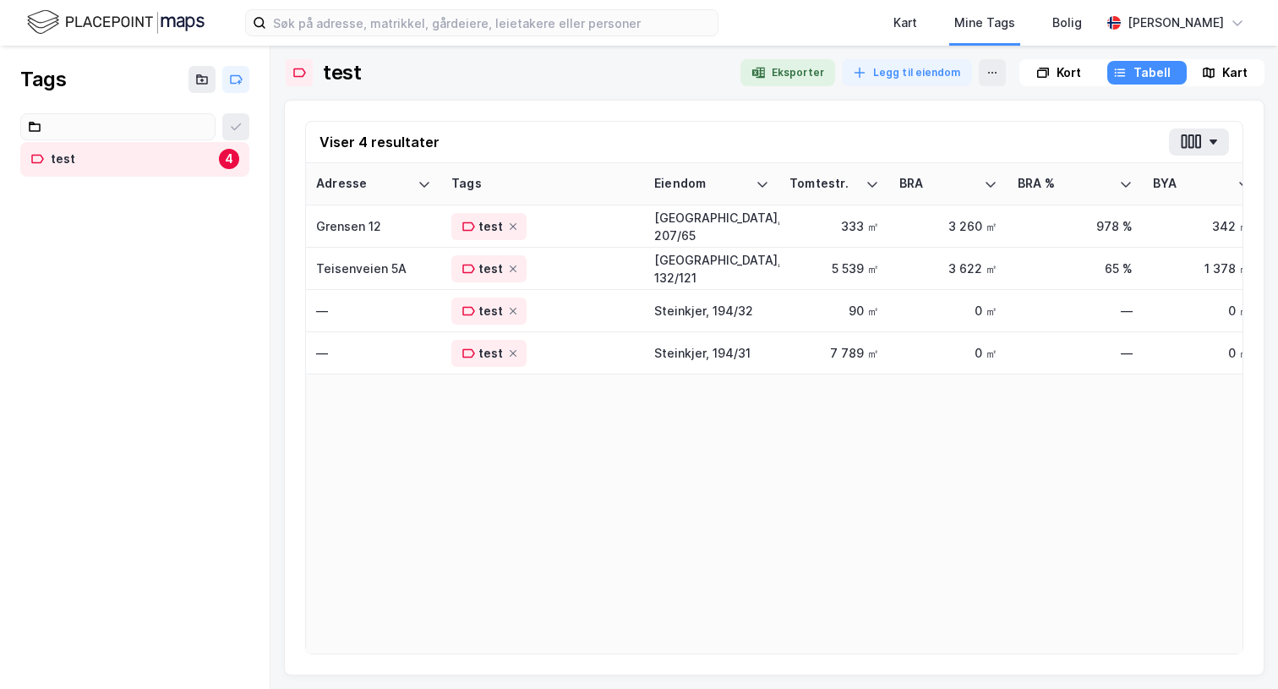
click at [363, 431] on div "Adresse Tags Eiendom Tomtestr. BRA BRA % BYA BYA % Leietakere Ansatte Eiendomst…" at bounding box center [774, 408] width 936 height 490
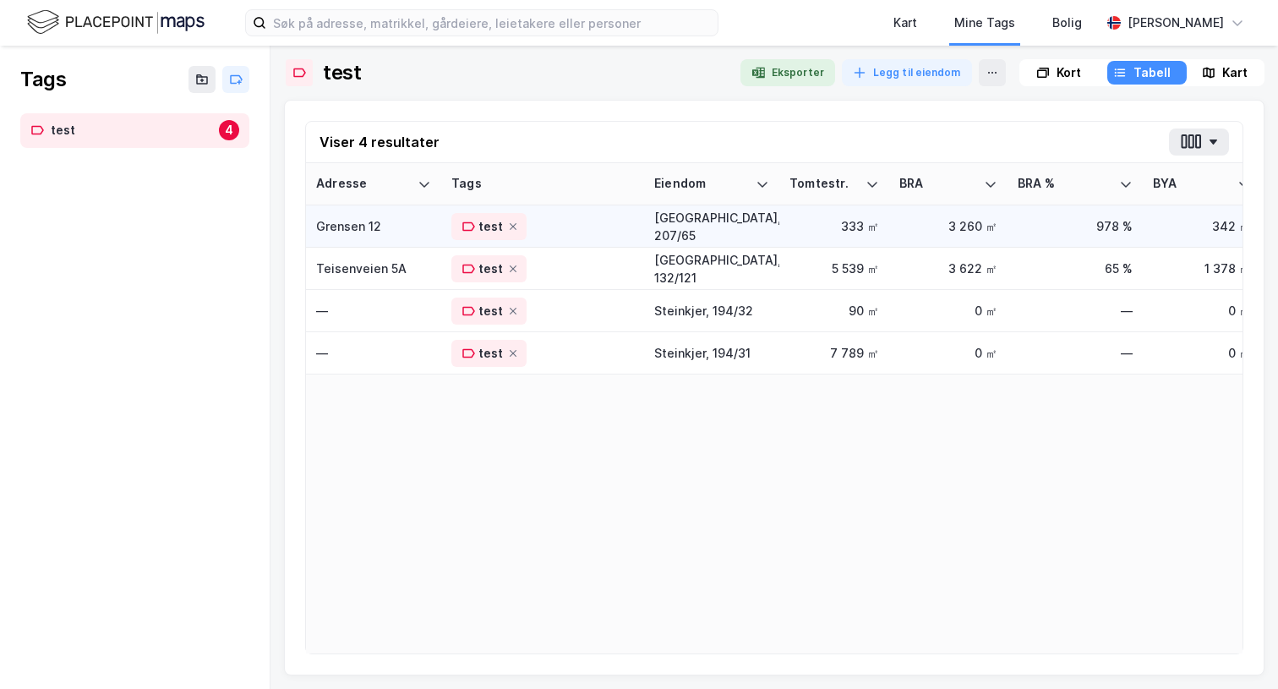
click at [394, 229] on div "Grensen 12" at bounding box center [373, 226] width 115 height 18
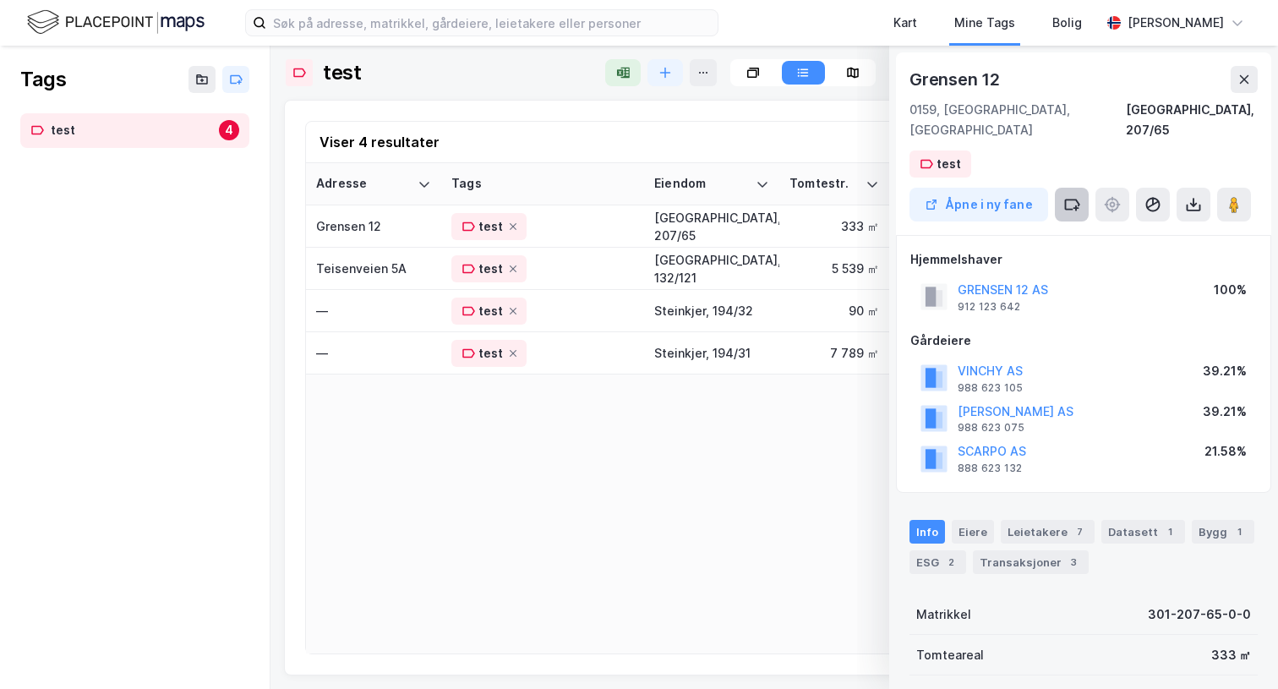
click at [1065, 194] on button at bounding box center [1071, 205] width 34 height 34
click at [1066, 196] on icon at bounding box center [1071, 204] width 17 height 17
click at [1144, 196] on icon at bounding box center [1152, 204] width 17 height 17
click at [1119, 117] on div "0159, Oslo, Oslo Oslo, 207/65" at bounding box center [1083, 120] width 348 height 41
click at [956, 154] on div "test" at bounding box center [952, 164] width 25 height 20
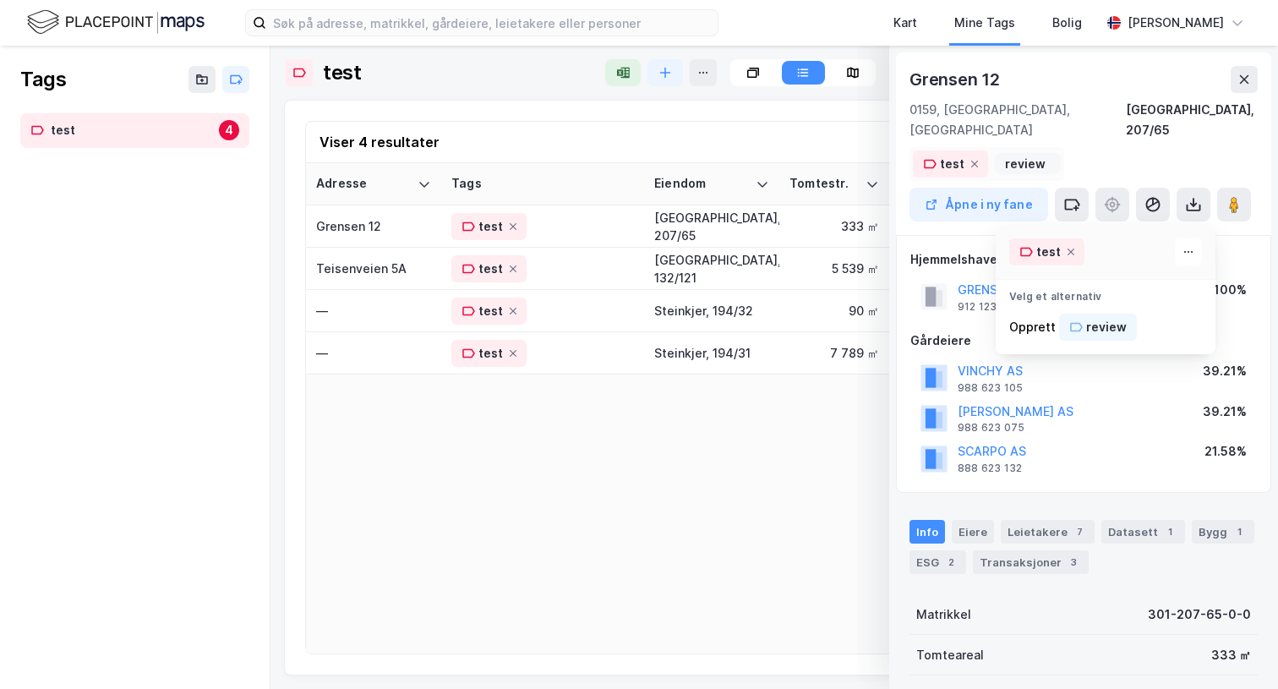
type input "review"
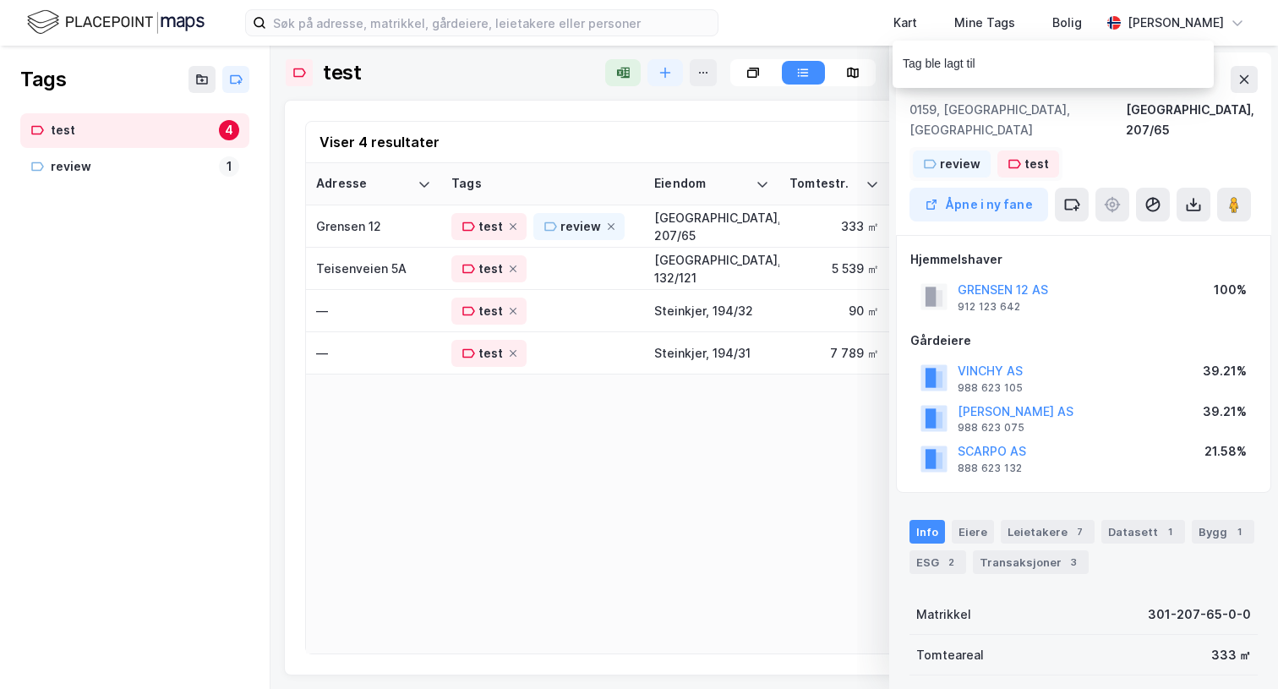
click at [1016, 160] on icon at bounding box center [1014, 164] width 13 height 9
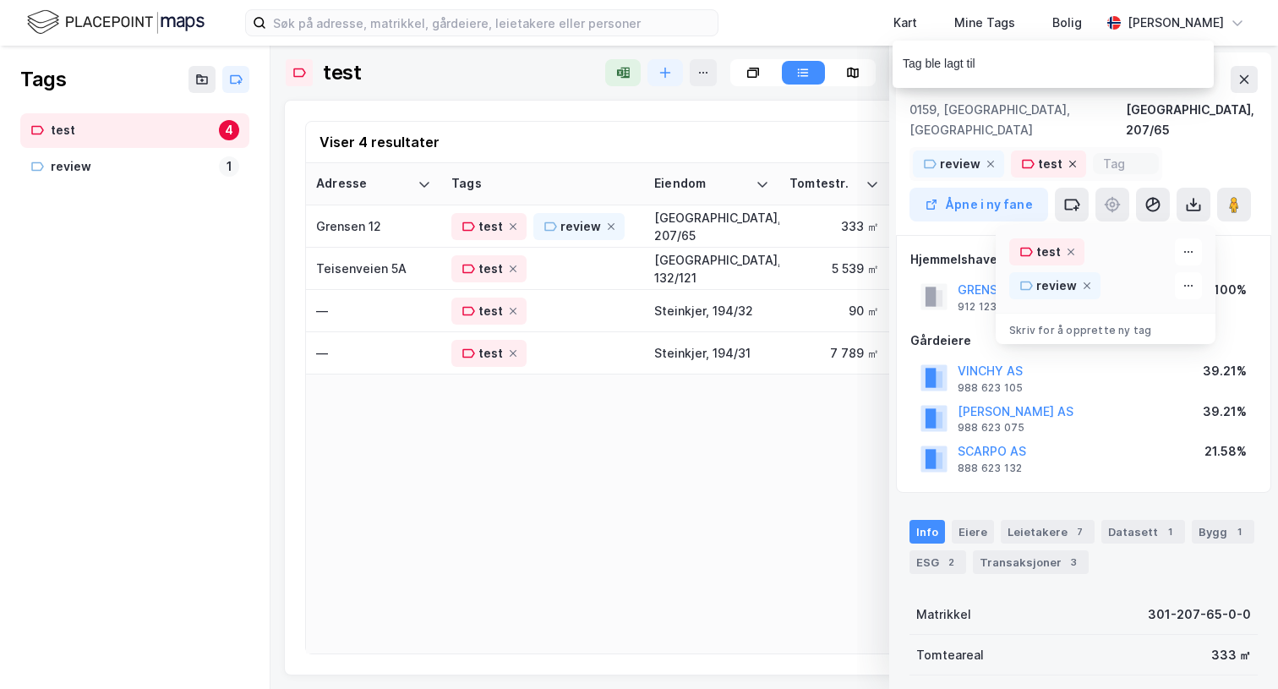
click at [1067, 159] on icon at bounding box center [1072, 164] width 10 height 10
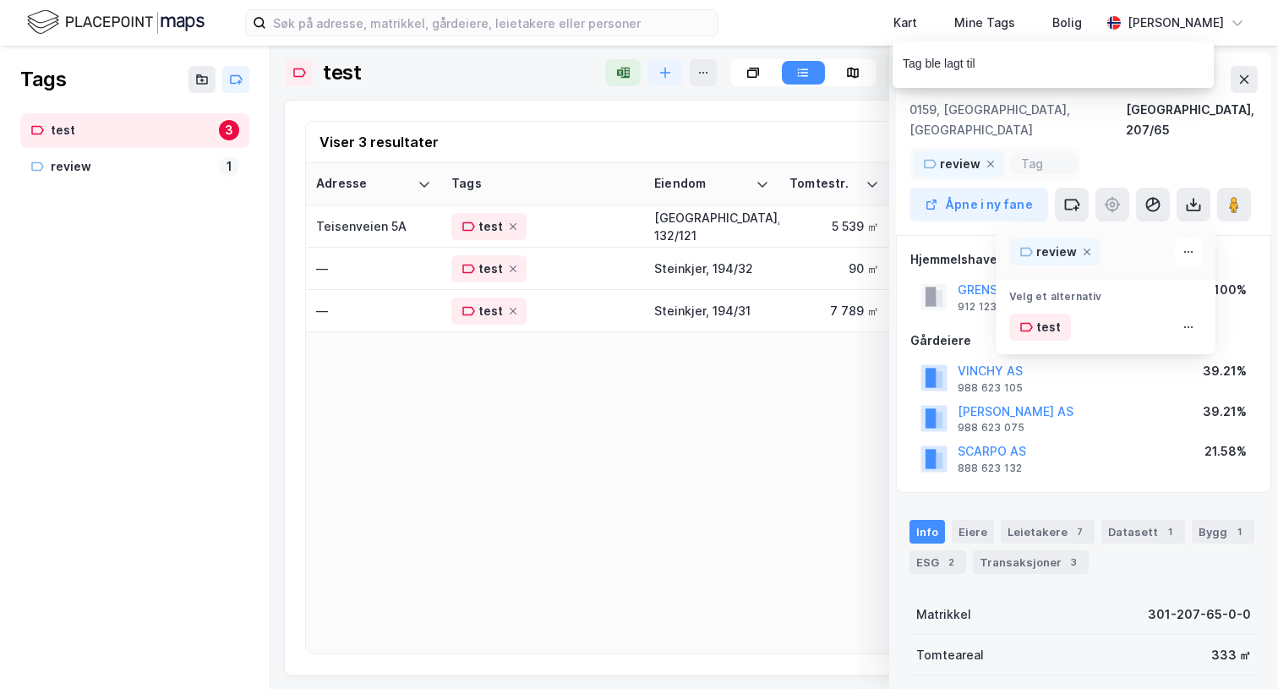
click at [58, 364] on div "Tags test 3 review 1" at bounding box center [135, 367] width 270 height 643
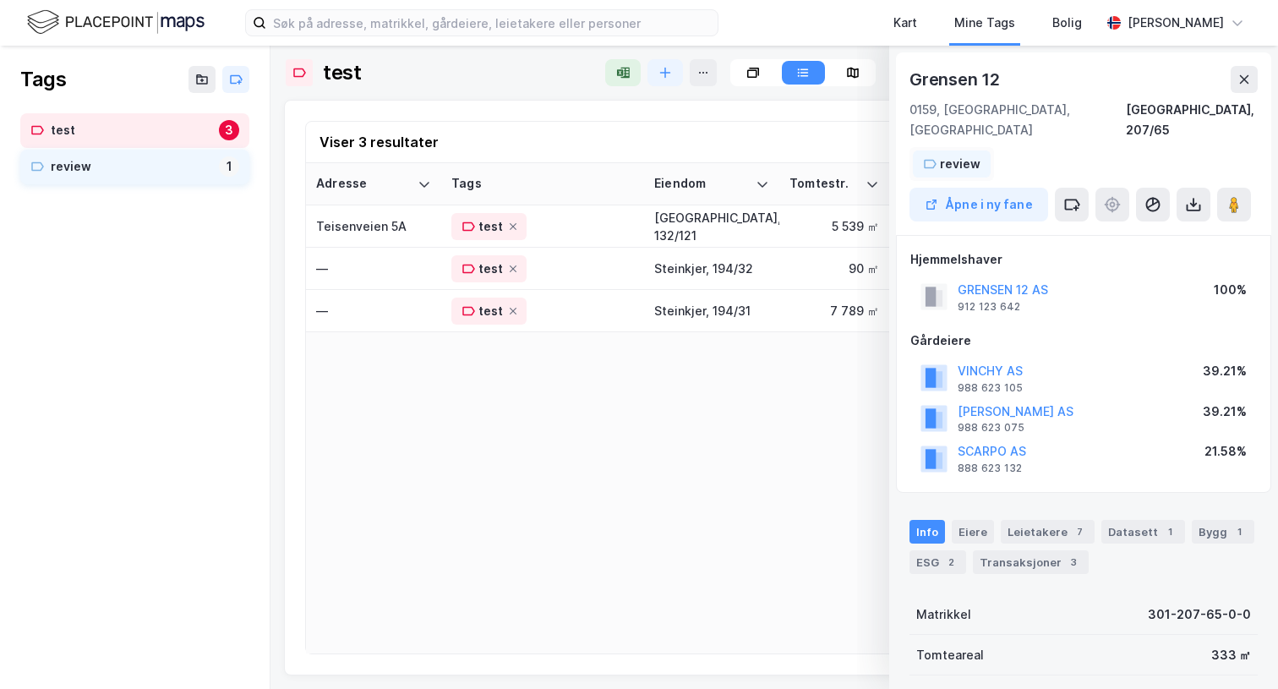
click at [95, 165] on div "review" at bounding box center [131, 166] width 161 height 21
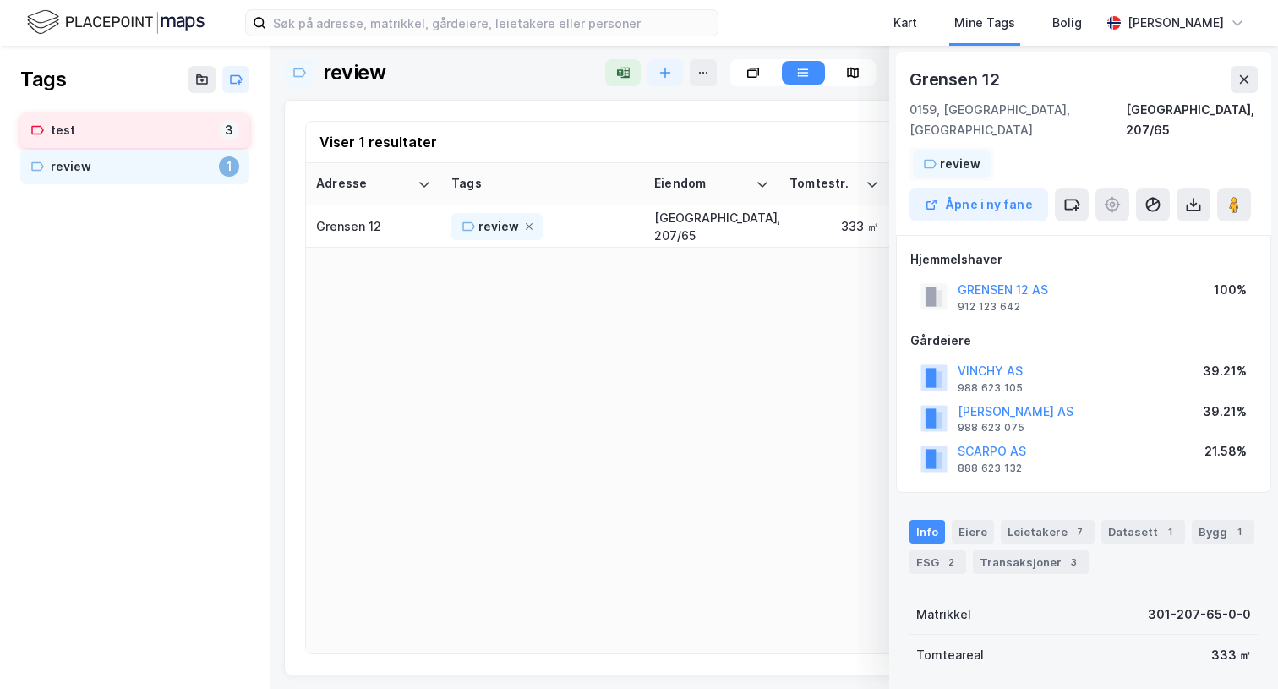
click at [123, 126] on div "test" at bounding box center [131, 130] width 161 height 21
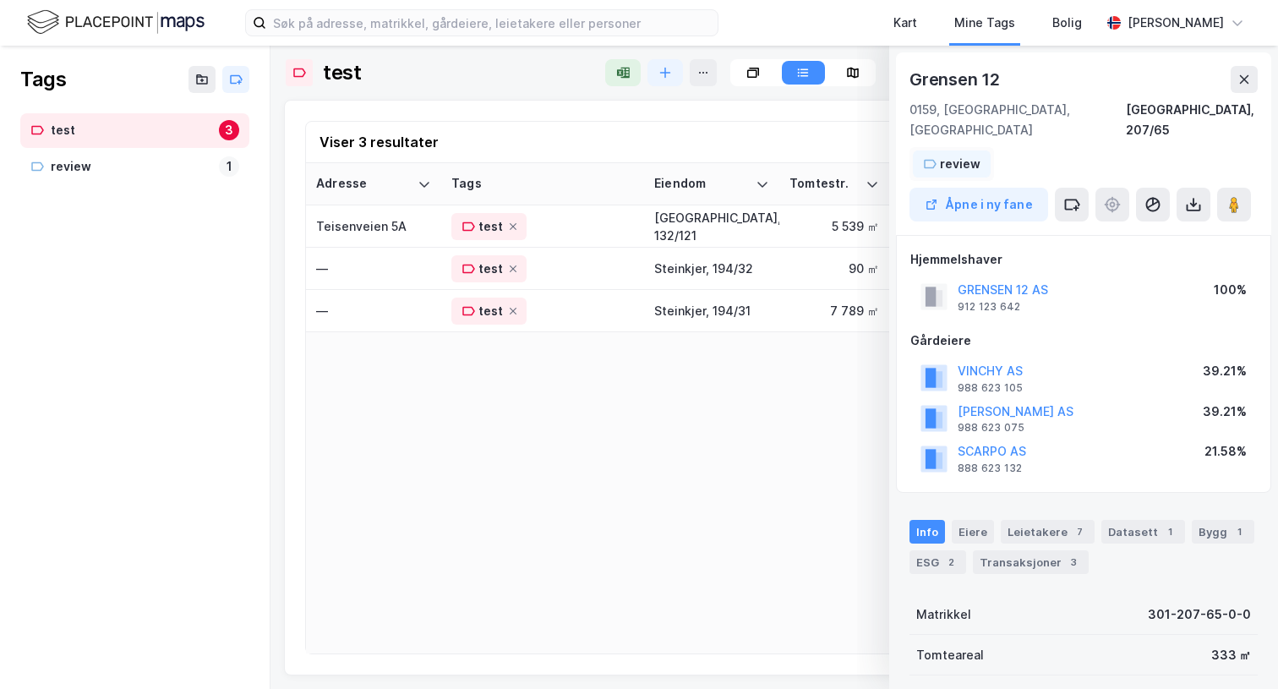
click at [84, 24] on img at bounding box center [115, 23] width 177 height 30
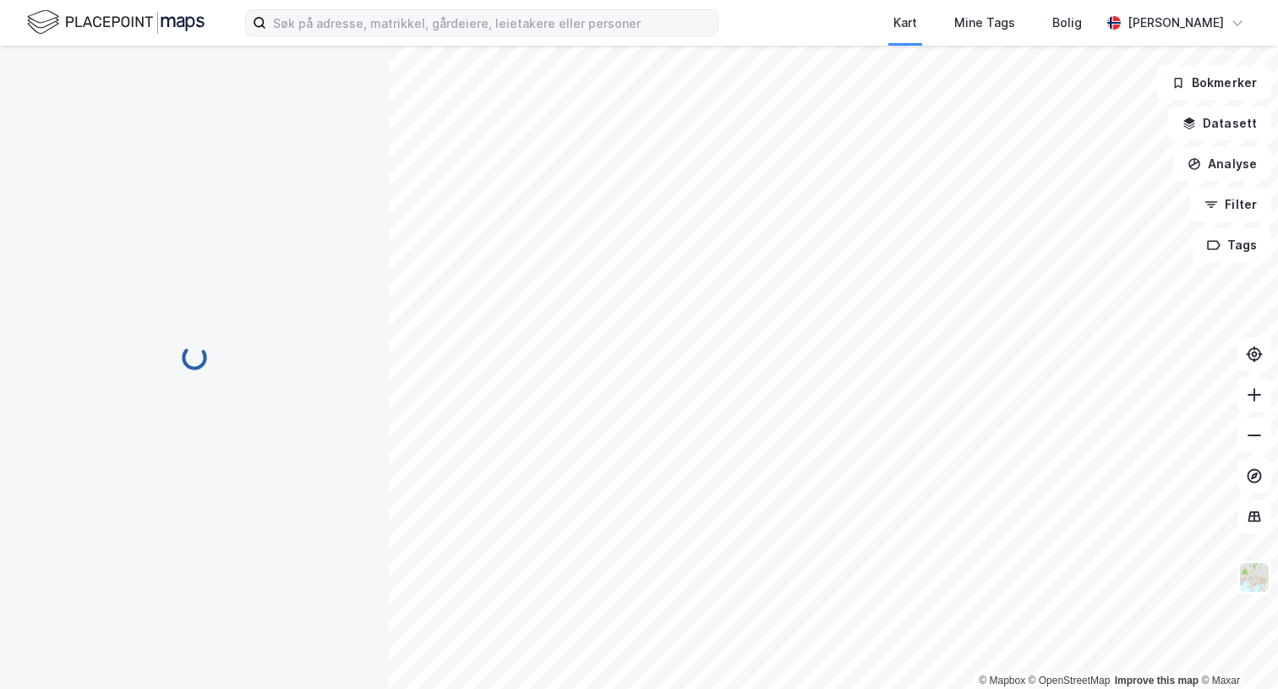
scroll to position [19, 0]
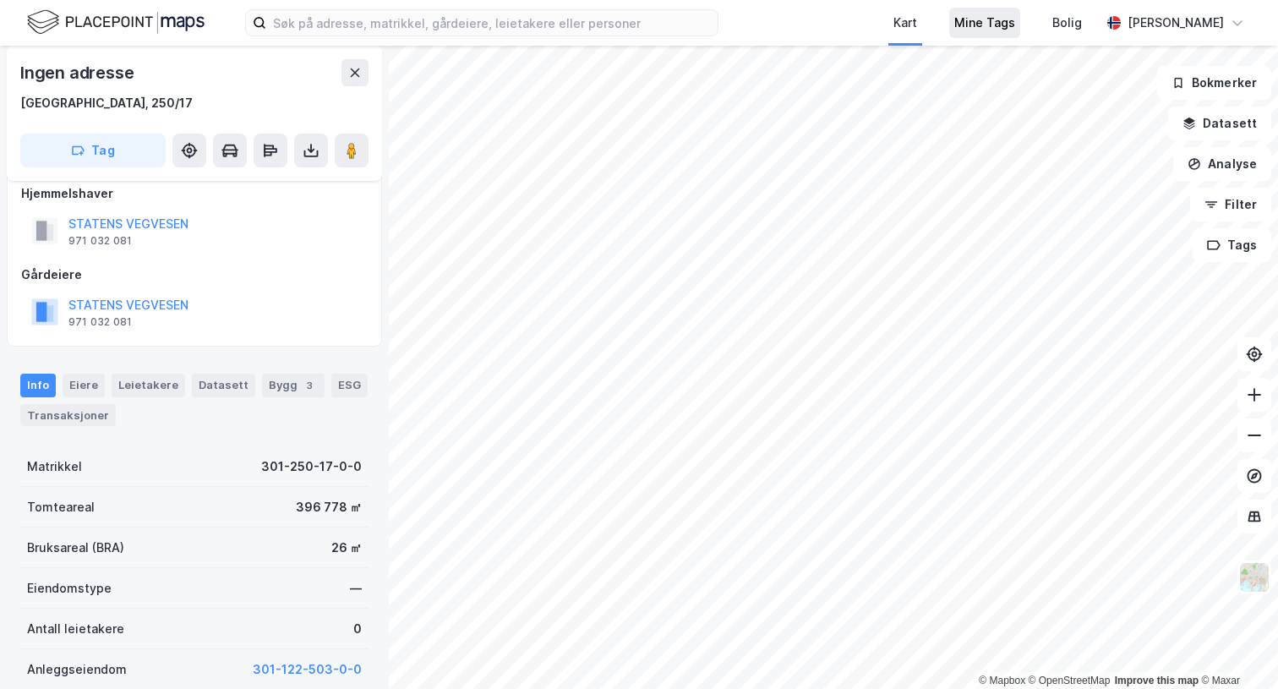
click at [988, 30] on div "Mine Tags" at bounding box center [984, 23] width 61 height 20
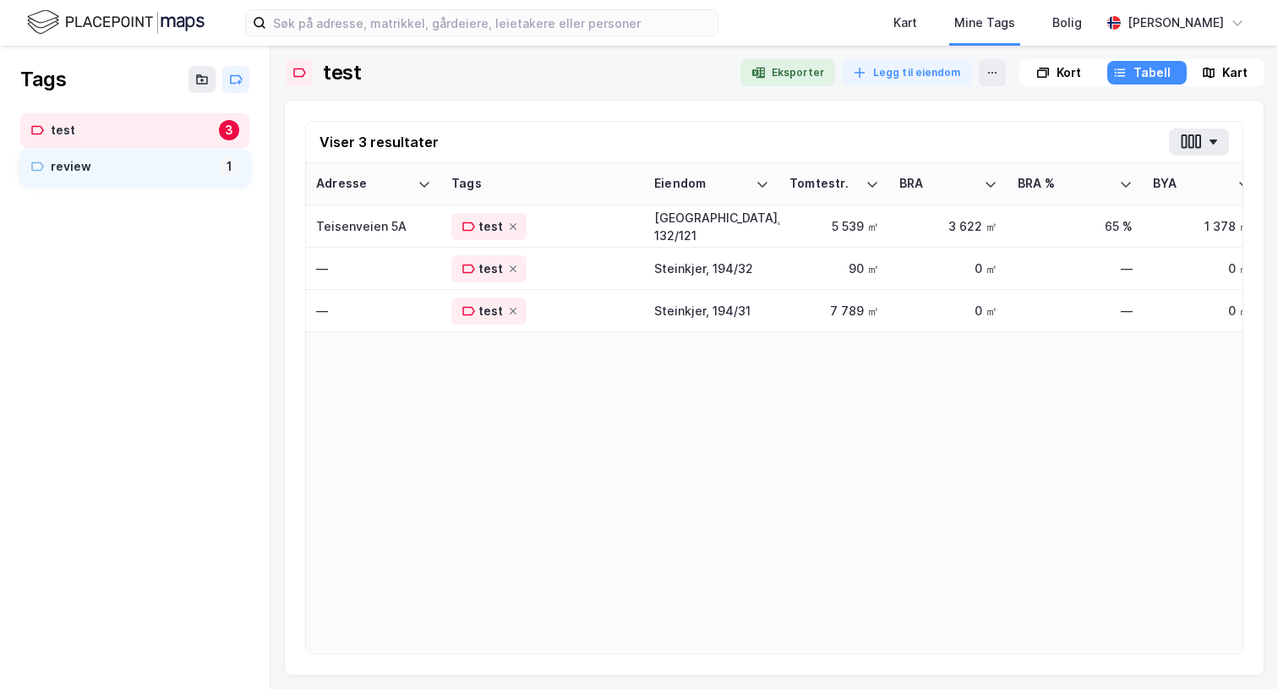
click at [118, 159] on div "review" at bounding box center [131, 166] width 161 height 21
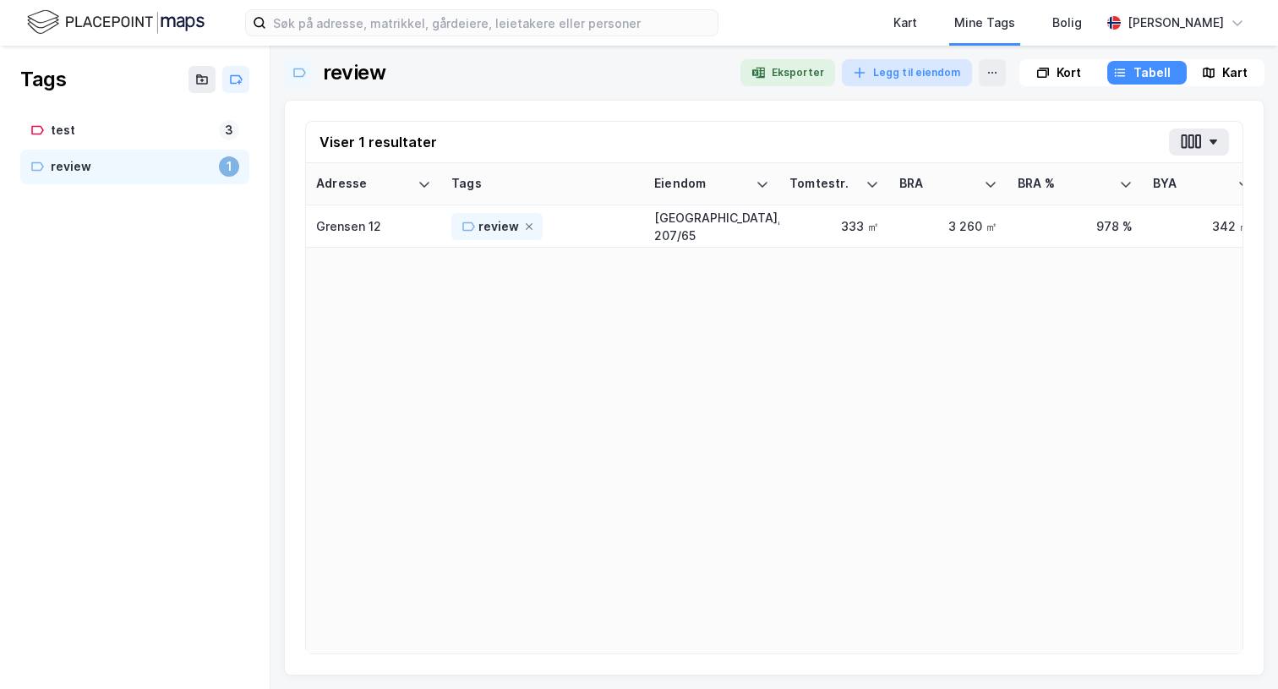
click at [900, 72] on button "Legg til eiendom" at bounding box center [907, 72] width 130 height 27
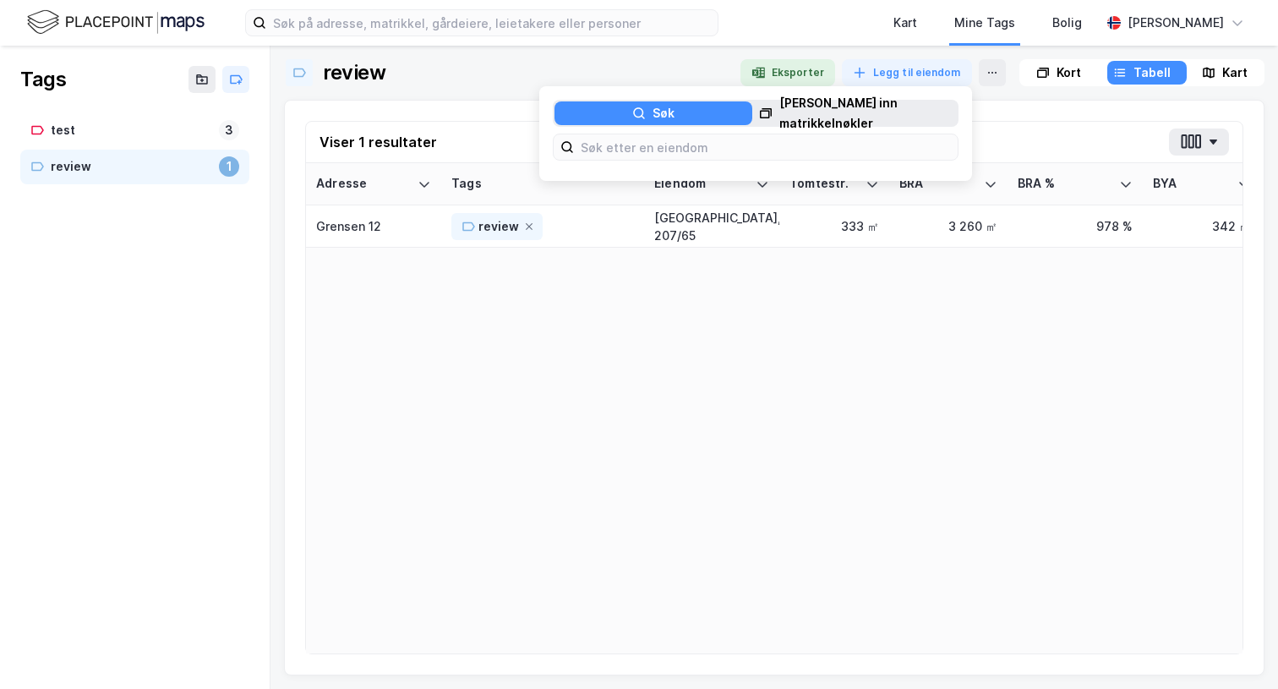
click at [662, 326] on div "Adresse Tags Eiendom Tomtestr. BRA BRA % BYA BYA % Leietakere Ansatte Eiendomst…" at bounding box center [774, 408] width 936 height 490
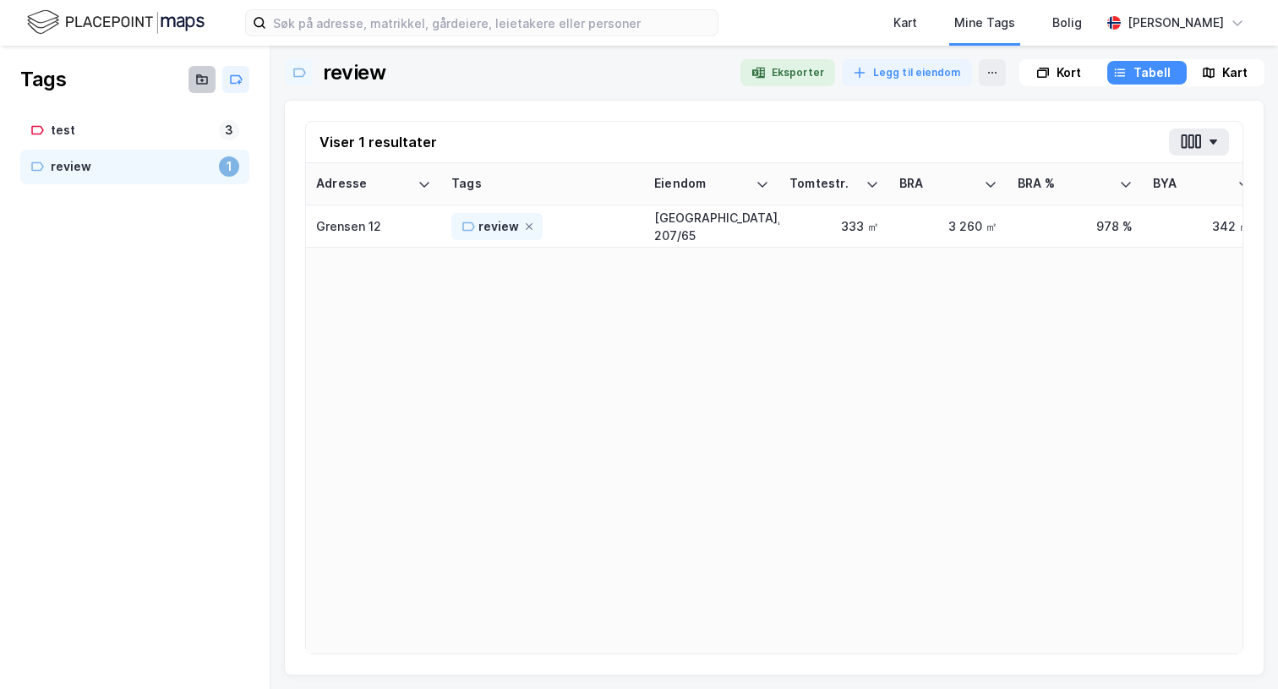
click at [205, 77] on icon at bounding box center [202, 80] width 10 height 7
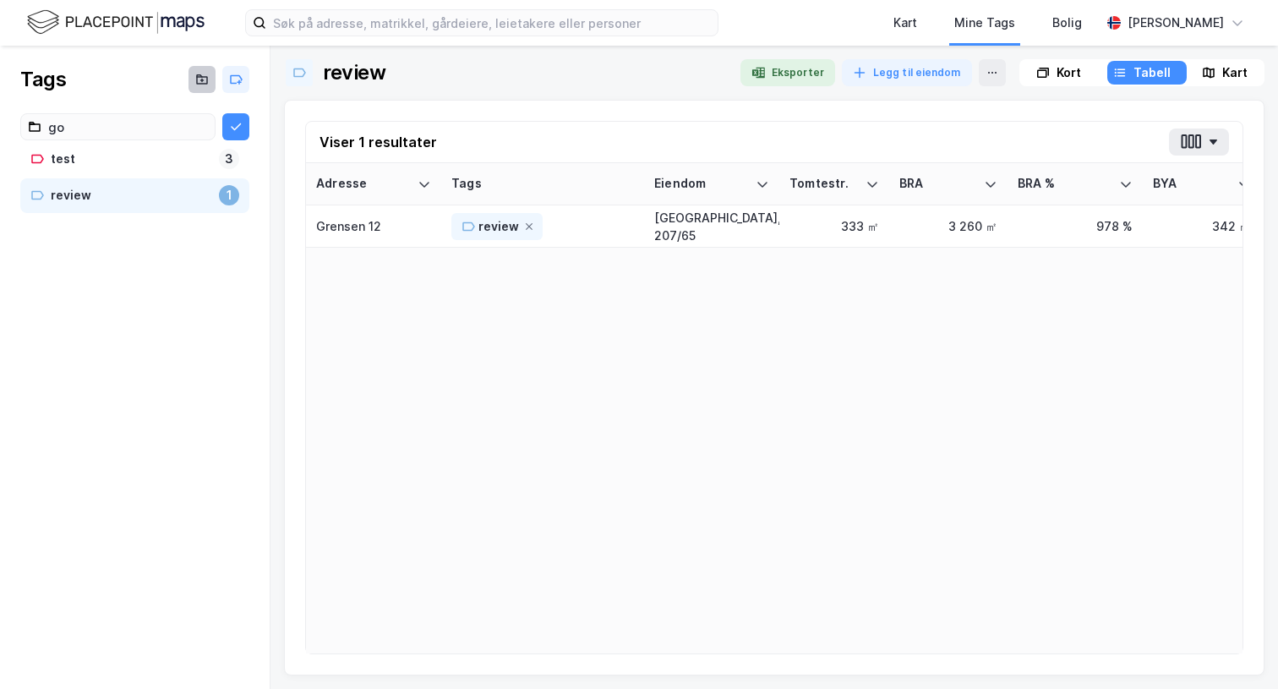
type input "go"
click at [203, 80] on icon at bounding box center [202, 80] width 3 height 0
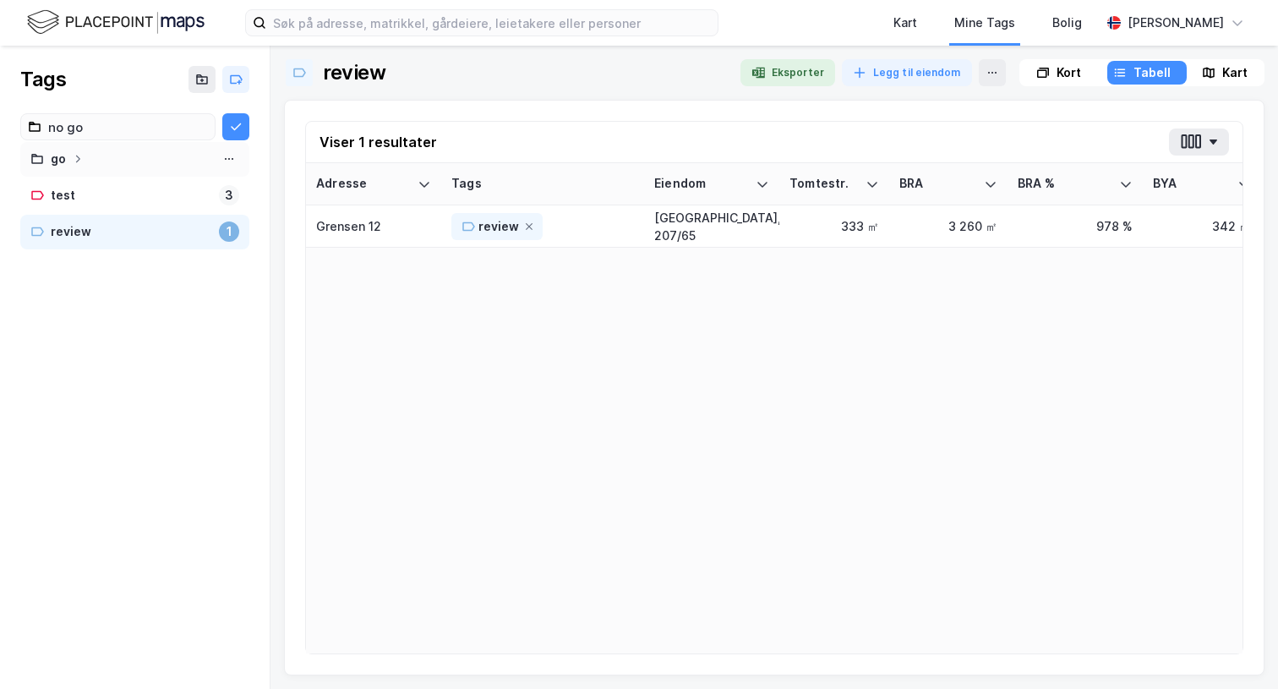
type input "no go"
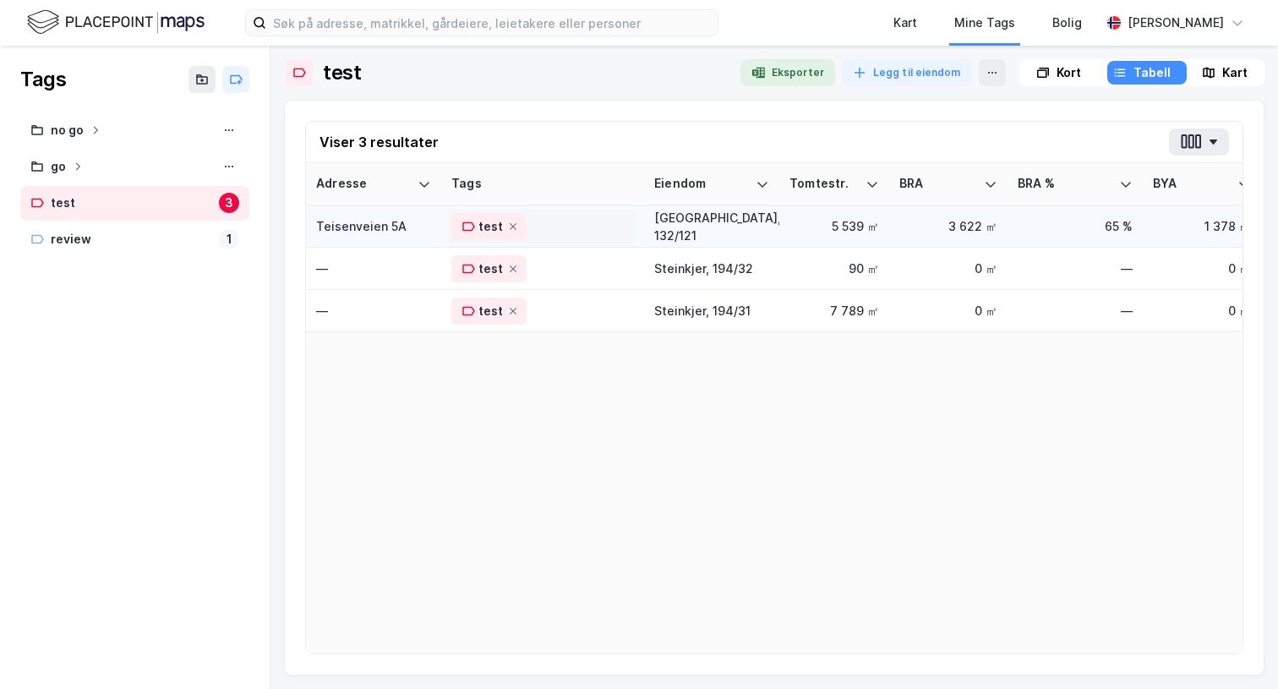
click at [485, 224] on div "test" at bounding box center [490, 226] width 25 height 20
type input "n"
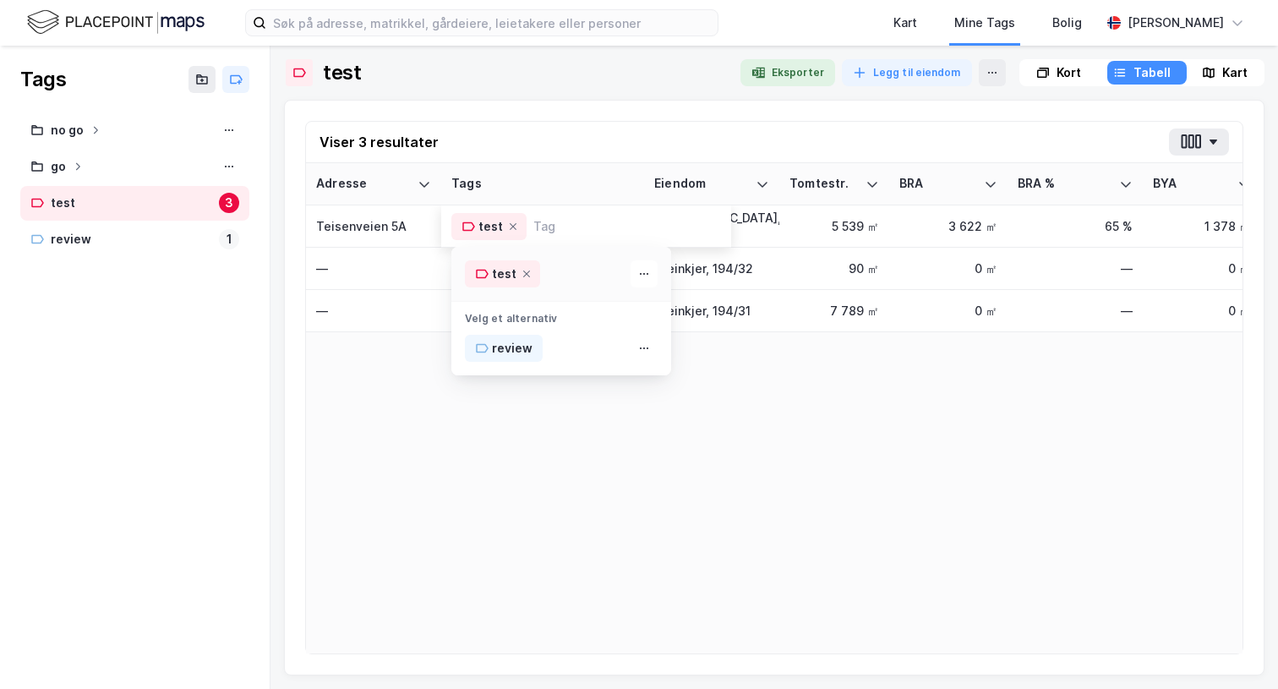
click at [381, 462] on div "Adresse Tags Eiendom Tomtestr. BRA BRA % BYA BYA % Leietakere Ansatte Eiendomst…" at bounding box center [774, 408] width 936 height 490
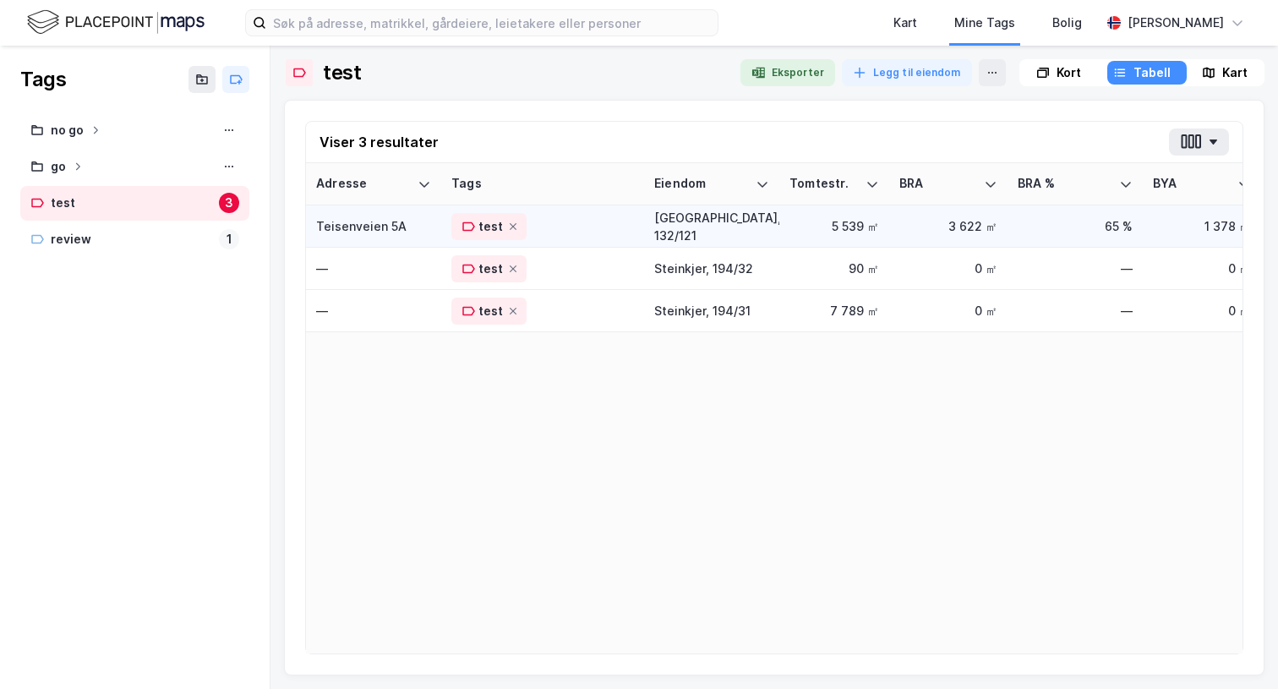
click at [363, 221] on div "Teisenveien 5A" at bounding box center [373, 226] width 115 height 18
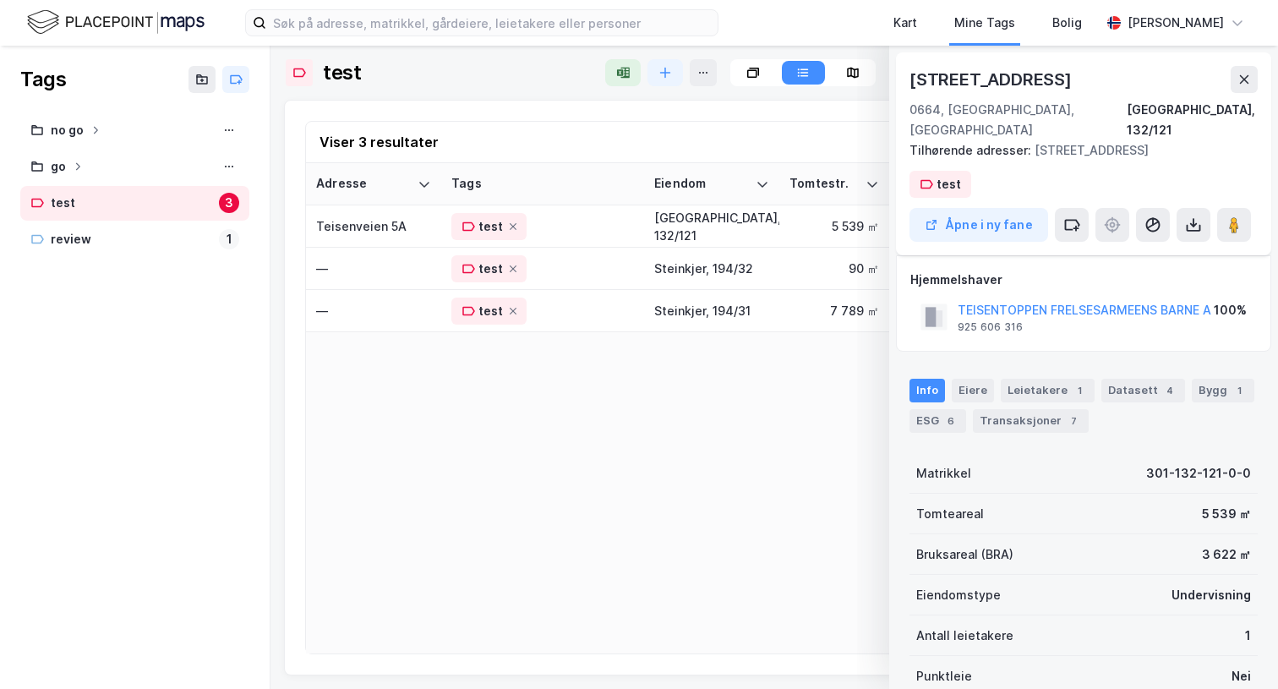
scroll to position [19, 0]
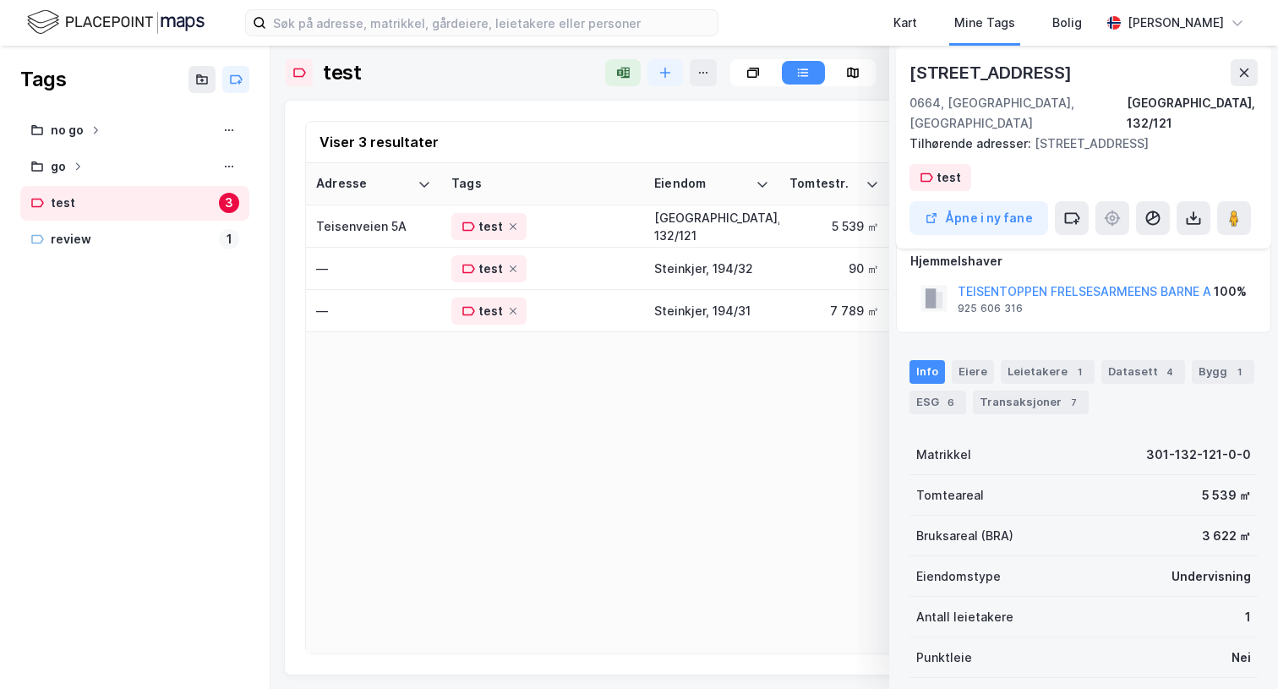
click at [989, 154] on div "Teisenveien 5a 0664, Oslo, Oslo Oslo, 132/121 Tilhørende adresser: Teisenveien …" at bounding box center [1083, 147] width 375 height 203
click at [942, 167] on div "test" at bounding box center [952, 177] width 25 height 20
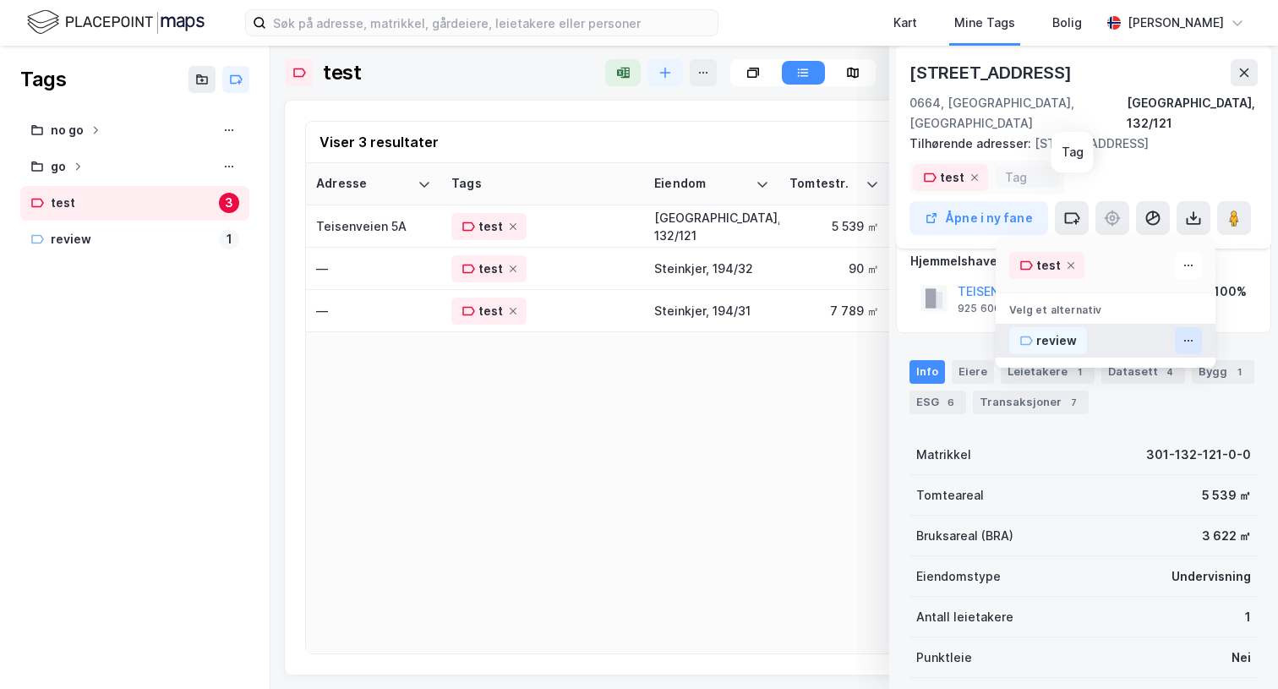
click at [1184, 334] on icon at bounding box center [1188, 341] width 14 height 14
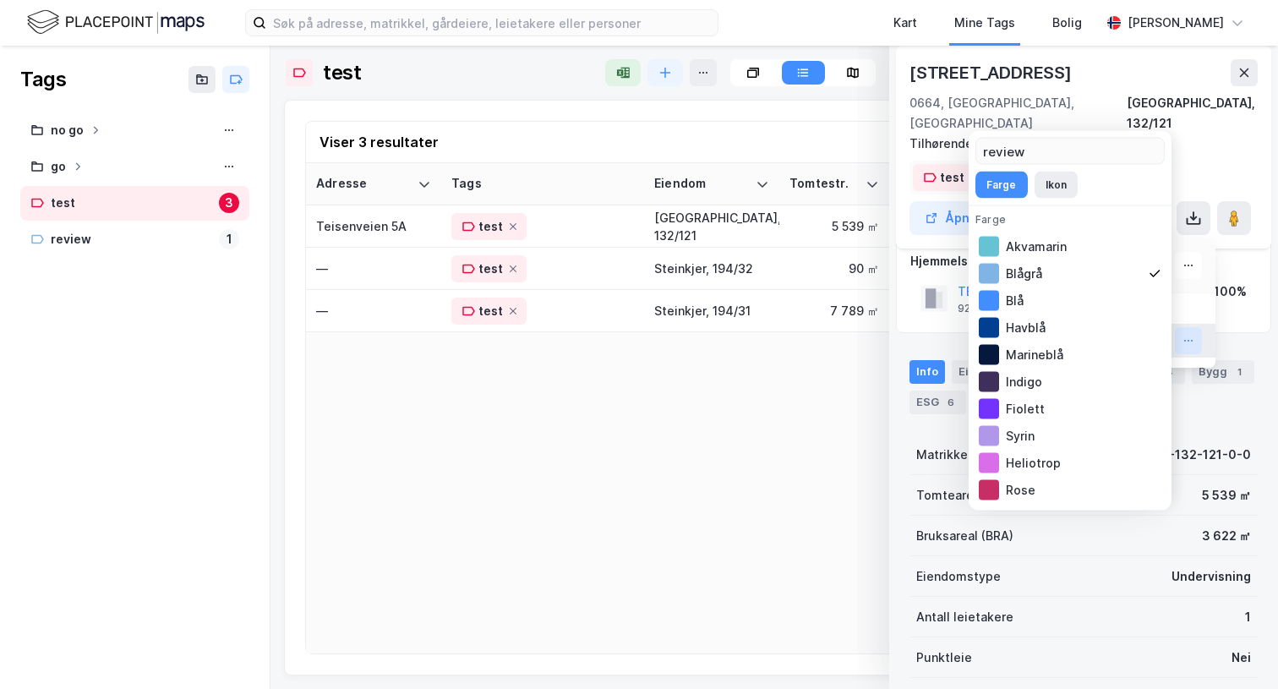
click at [1184, 334] on icon at bounding box center [1188, 341] width 14 height 14
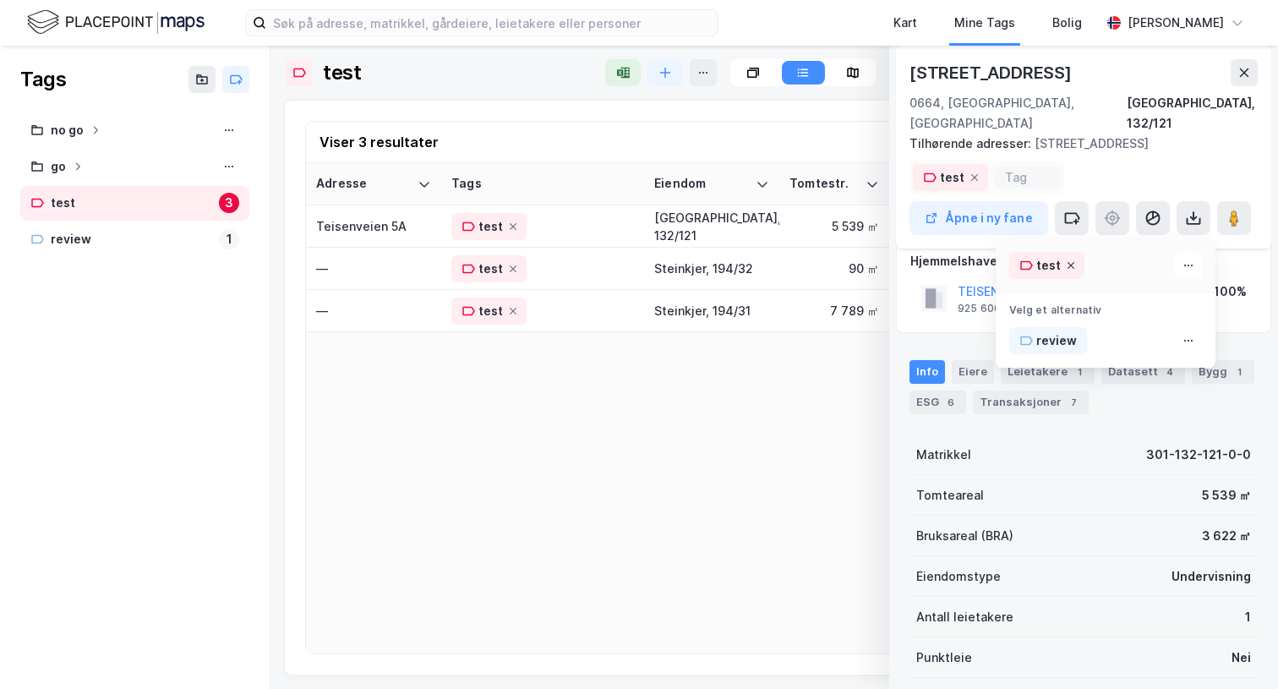
click at [1065, 260] on icon at bounding box center [1070, 265] width 10 height 10
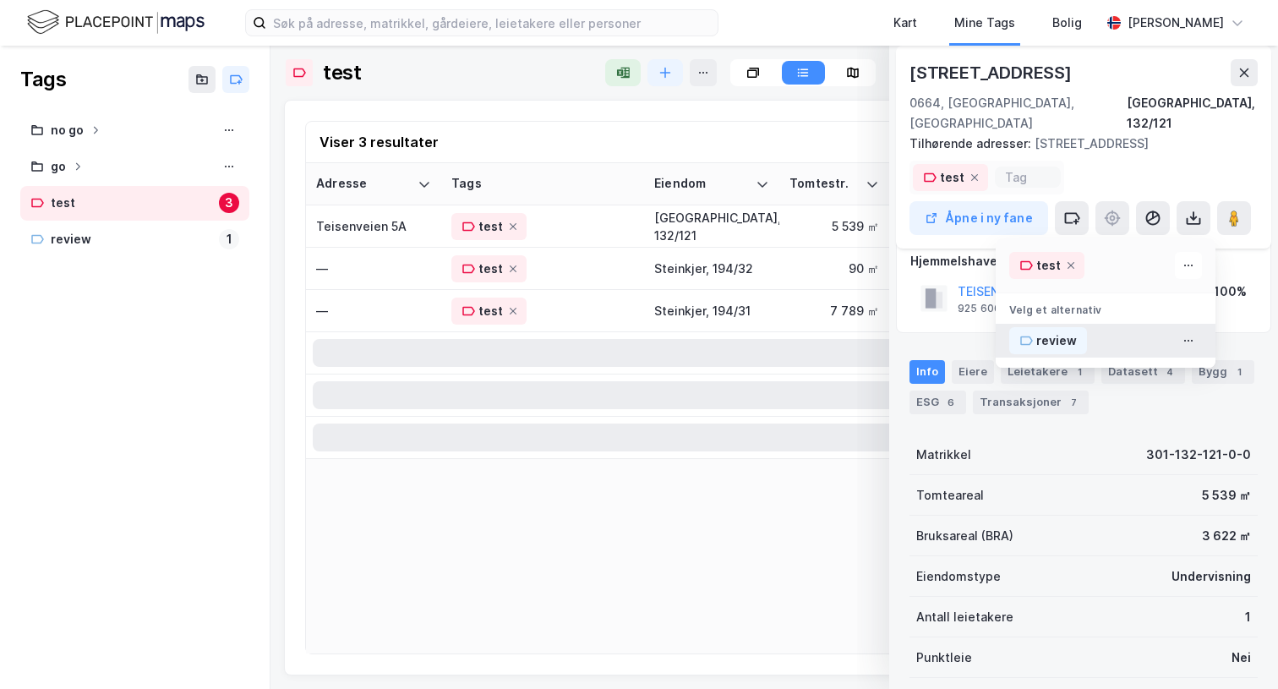
scroll to position [13, 0]
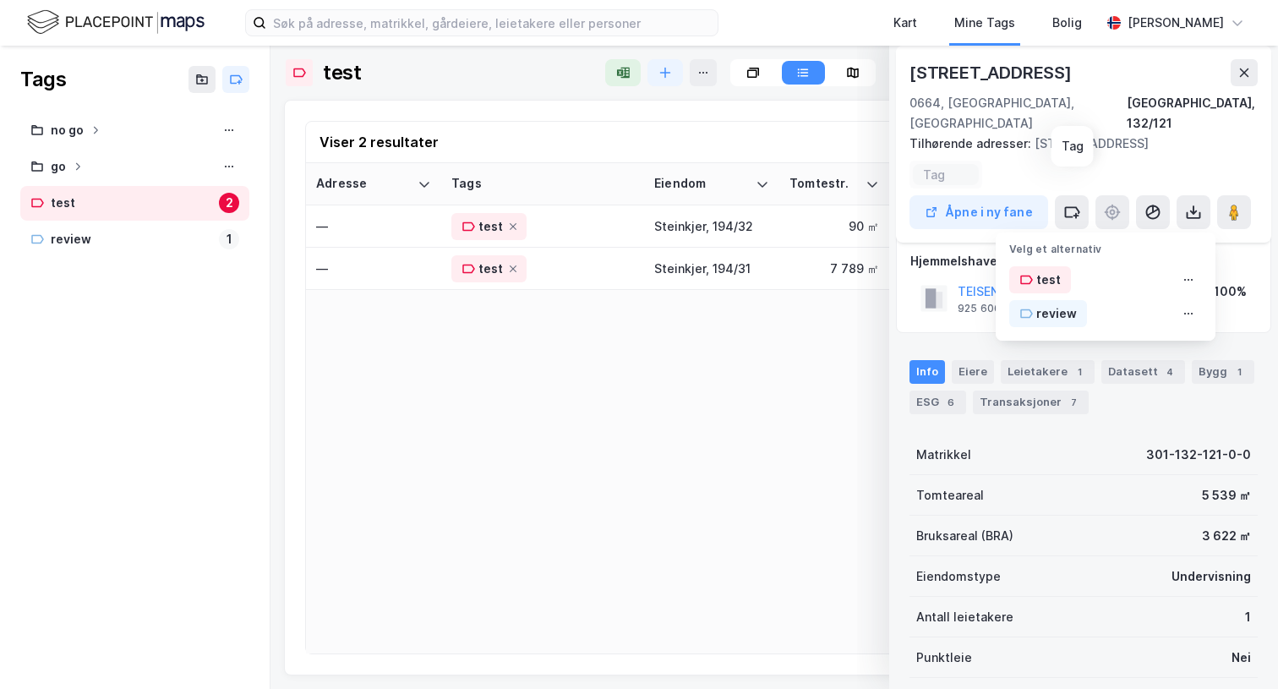
click at [1060, 232] on div "Velg et alternativ" at bounding box center [1105, 244] width 220 height 24
click at [966, 195] on button "Åpne i ny fane" at bounding box center [978, 212] width 139 height 34
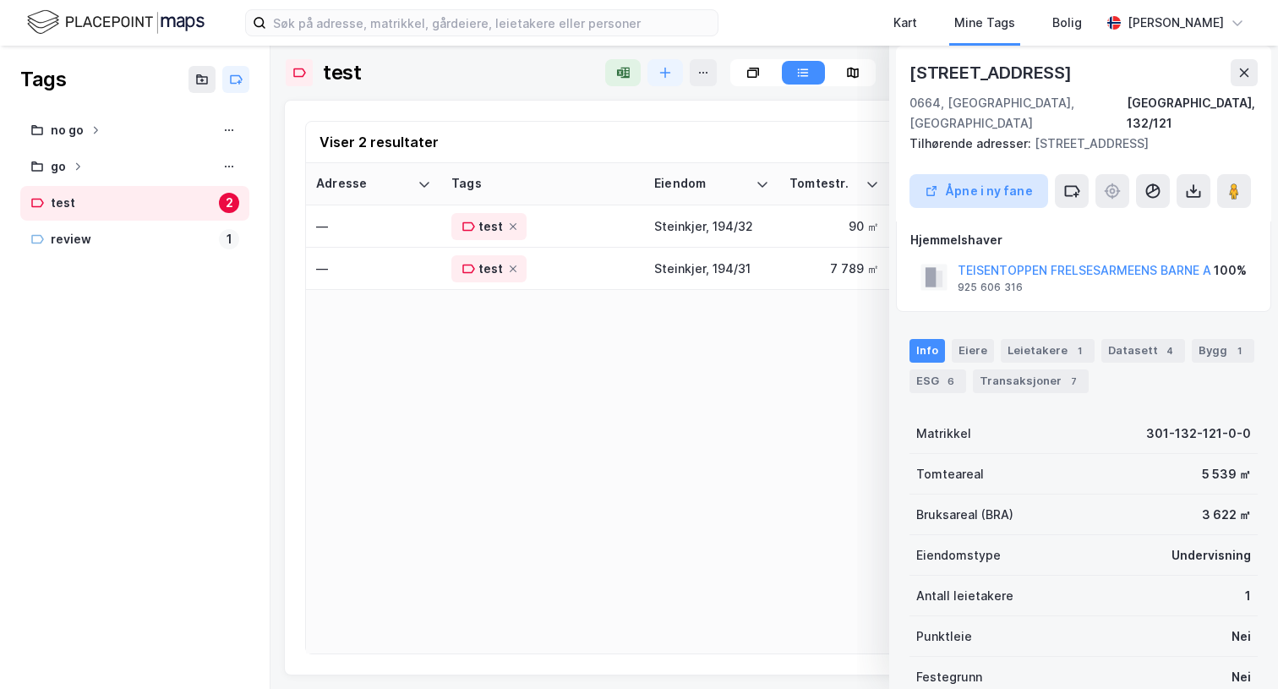
scroll to position [0, 0]
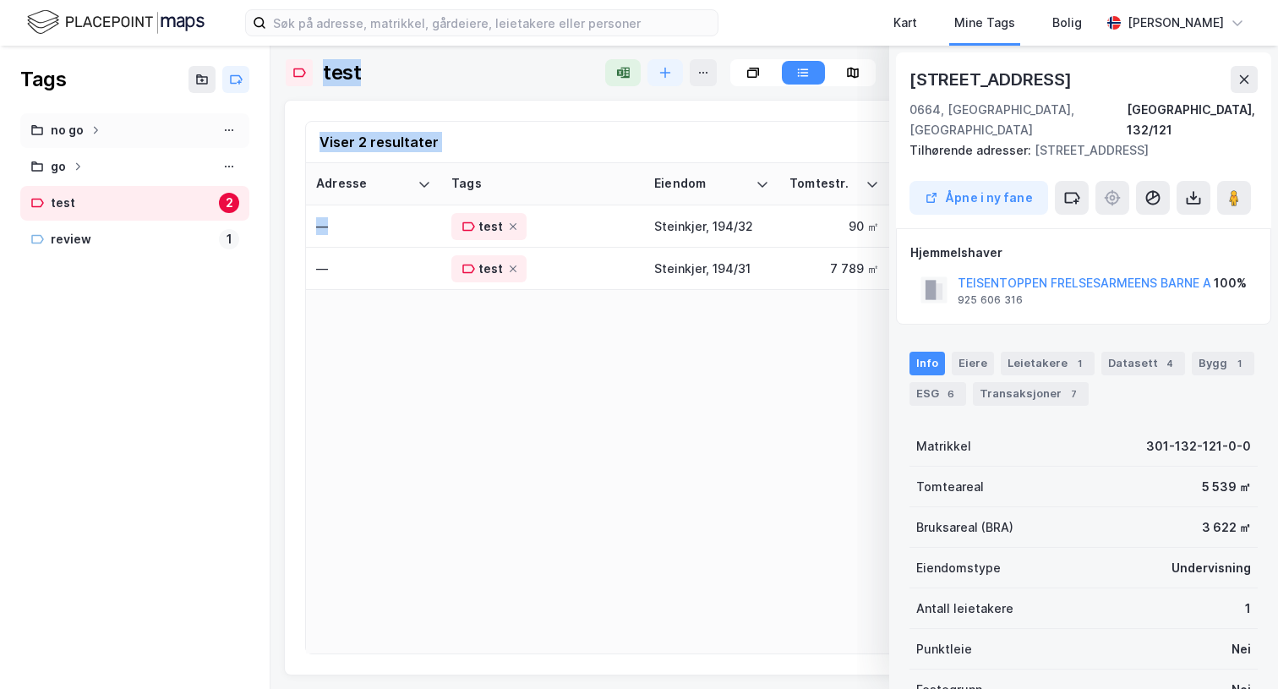
drag, startPoint x: 367, startPoint y: 233, endPoint x: 110, endPoint y: 147, distance: 270.9
click at [110, 147] on div "Tags no go go test 2 review 1 test Viser 2 resultater Adresse Tags Eiendom Tomt…" at bounding box center [639, 367] width 1278 height 643
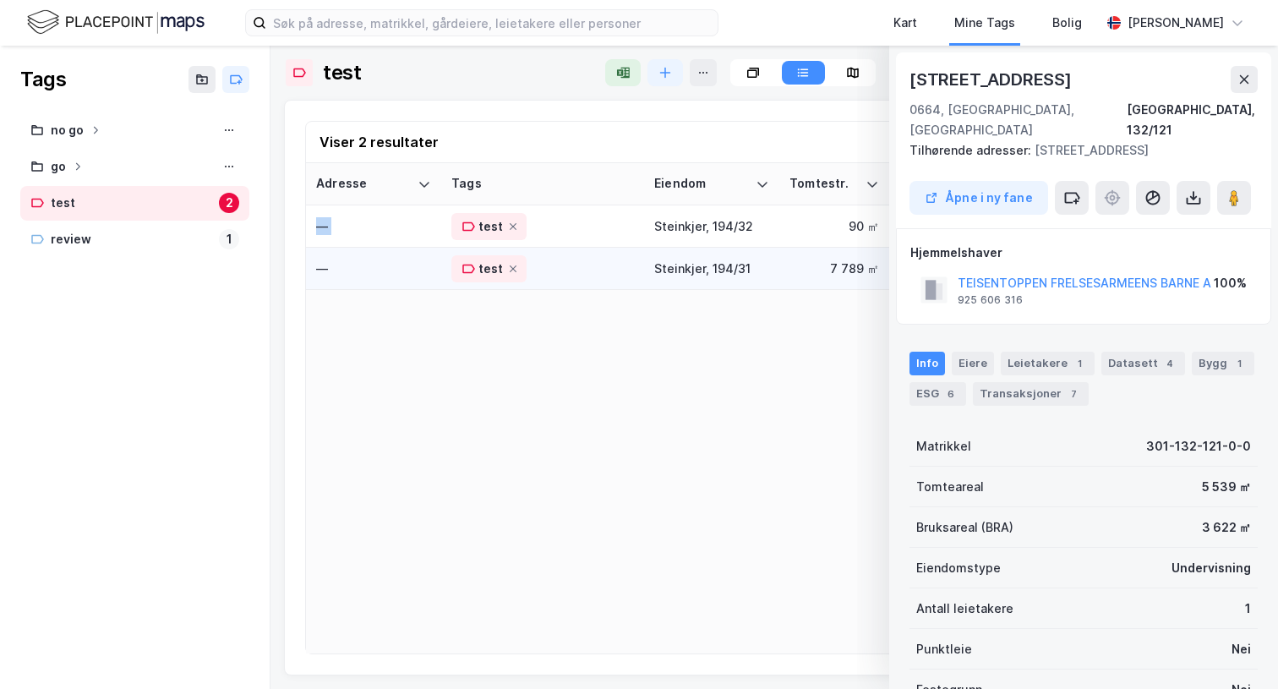
drag, startPoint x: 364, startPoint y: 215, endPoint x: 441, endPoint y: 257, distance: 87.7
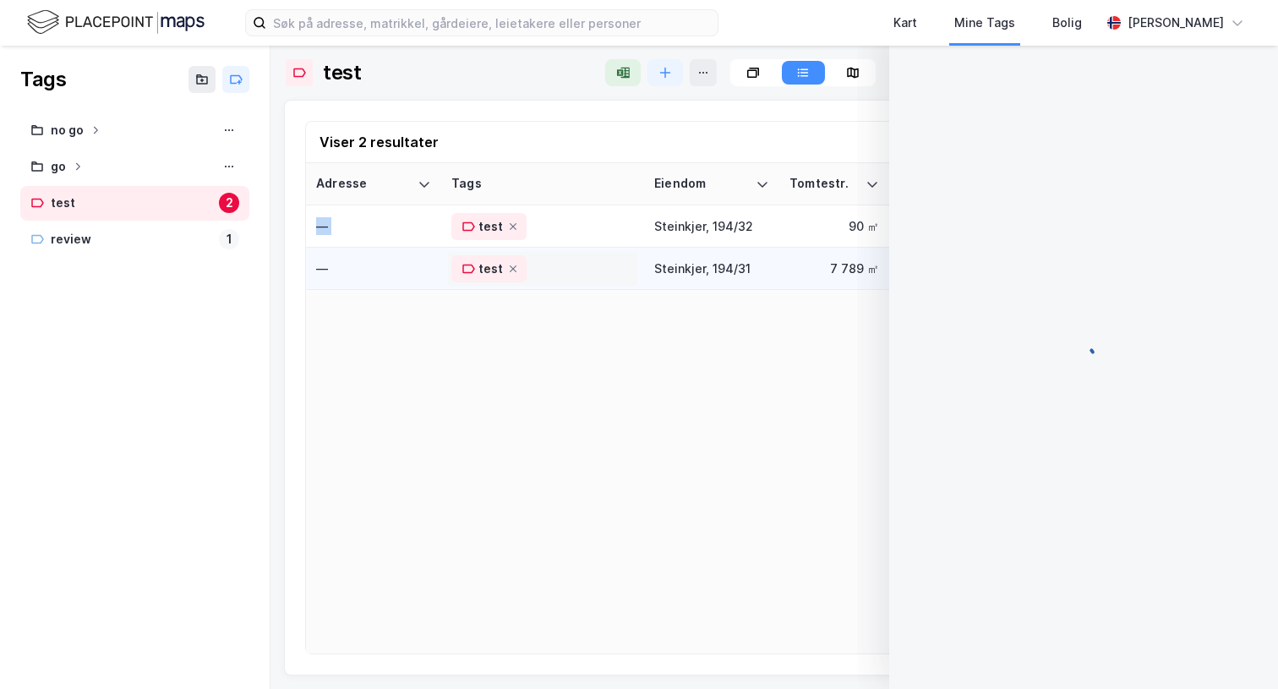
scroll to position [13, 0]
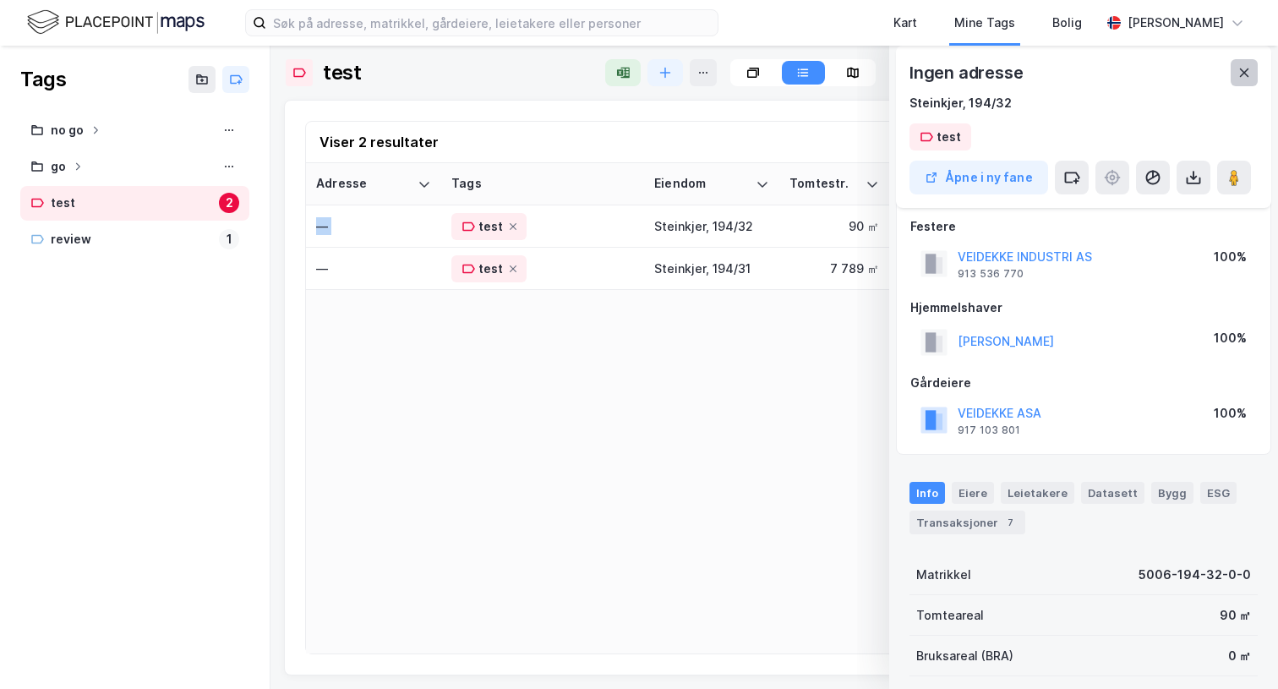
click at [1241, 66] on icon at bounding box center [1244, 73] width 14 height 14
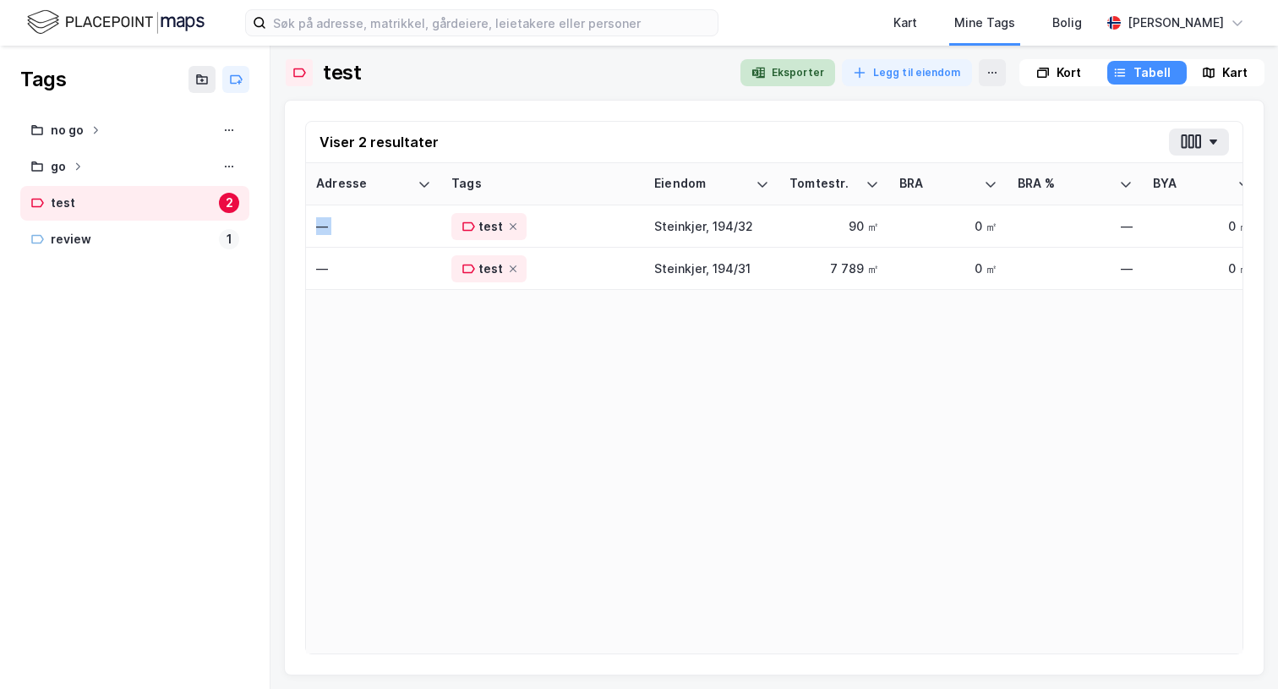
click at [775, 68] on button "Eksporter" at bounding box center [787, 72] width 95 height 27
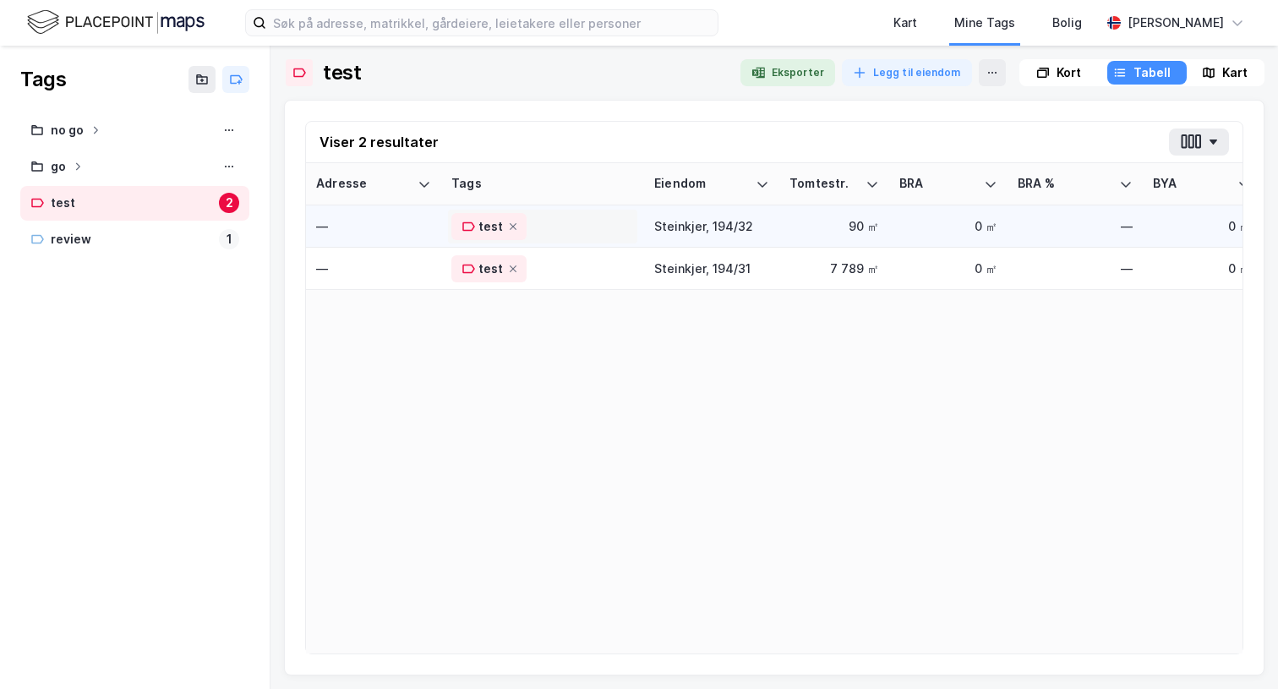
click at [597, 215] on div "test" at bounding box center [542, 226] width 183 height 27
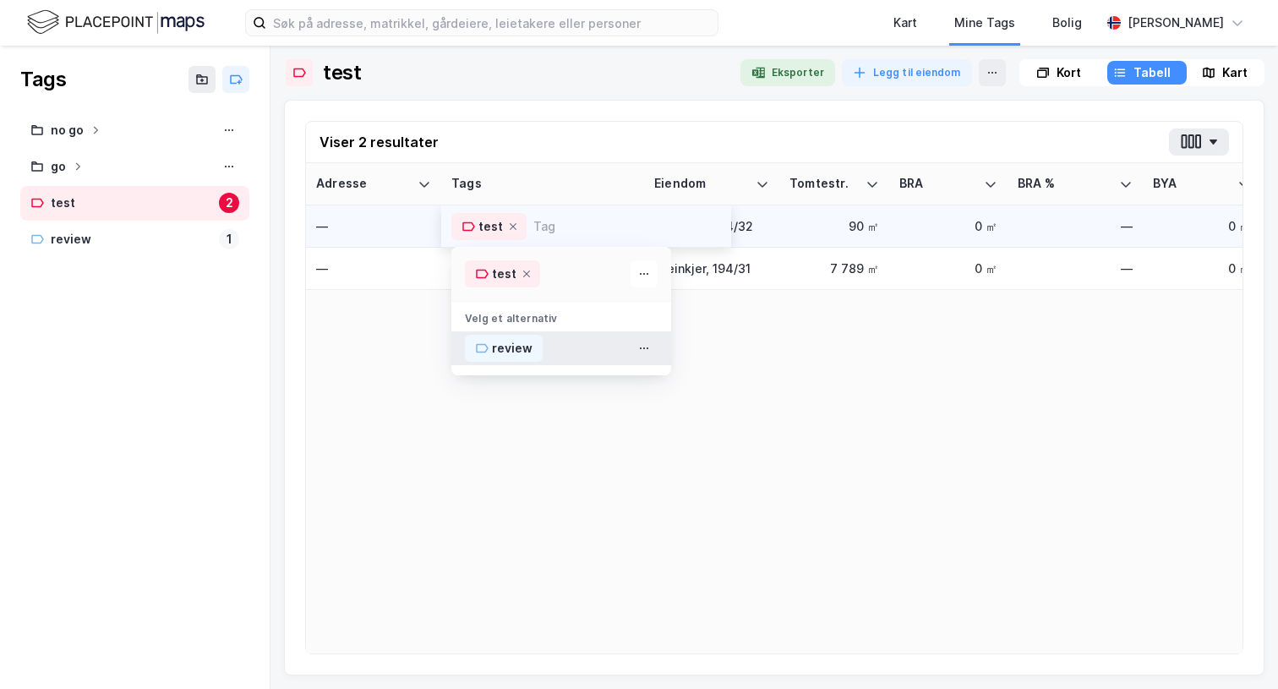
click at [524, 347] on div "review" at bounding box center [512, 348] width 41 height 20
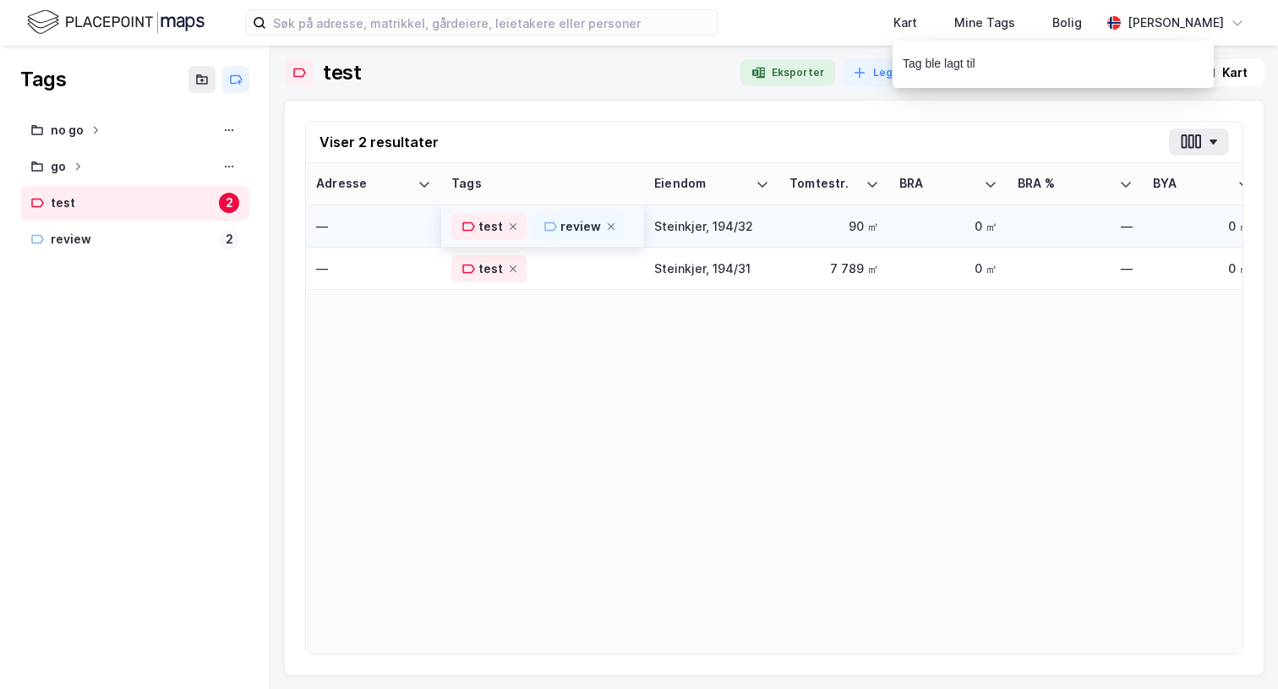
click at [606, 480] on div "Adresse Tags Eiendom Tomtestr. BRA BRA % BYA BYA % Leietakere Ansatte Eiendomst…" at bounding box center [774, 408] width 936 height 490
click at [802, 74] on button "Eksporter" at bounding box center [787, 72] width 95 height 27
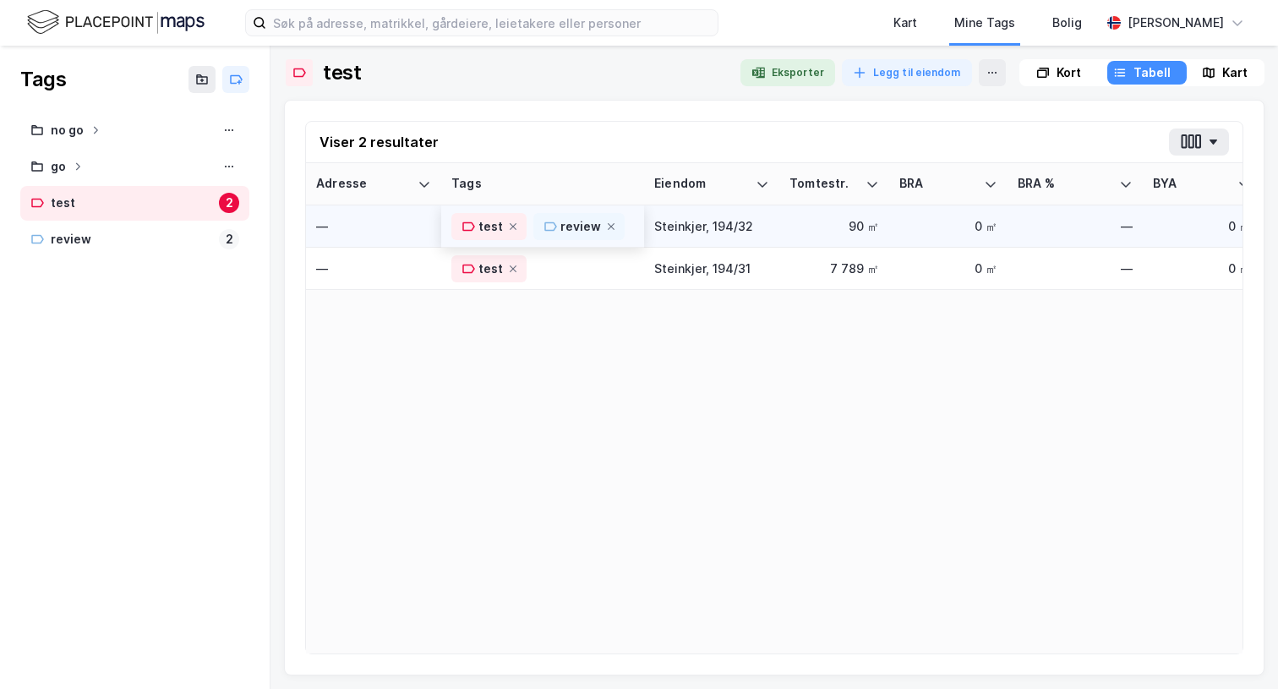
click at [571, 115] on div "Viser 2 resultater Adresse Tags Eiendom Tomtestr. BRA BRA % BYA BYA % Leietaker…" at bounding box center [774, 387] width 980 height 575
